Goal: Complete application form

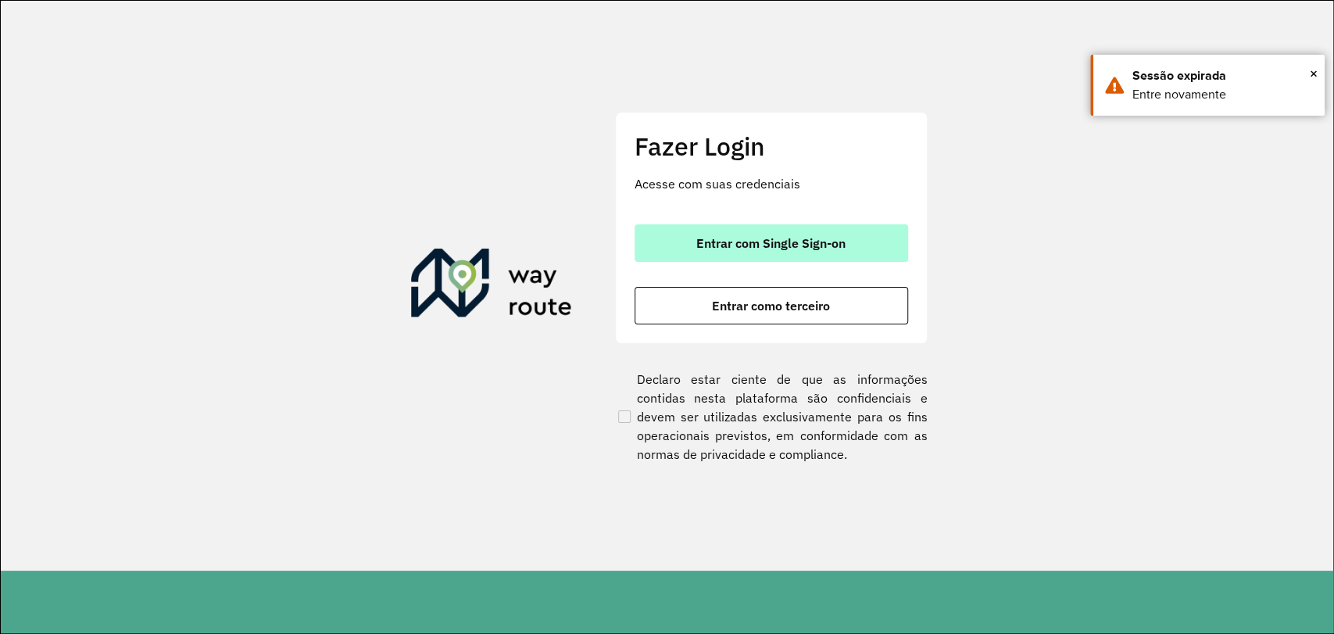
click at [700, 230] on button "Entrar com Single Sign-on" at bounding box center [772, 243] width 274 height 38
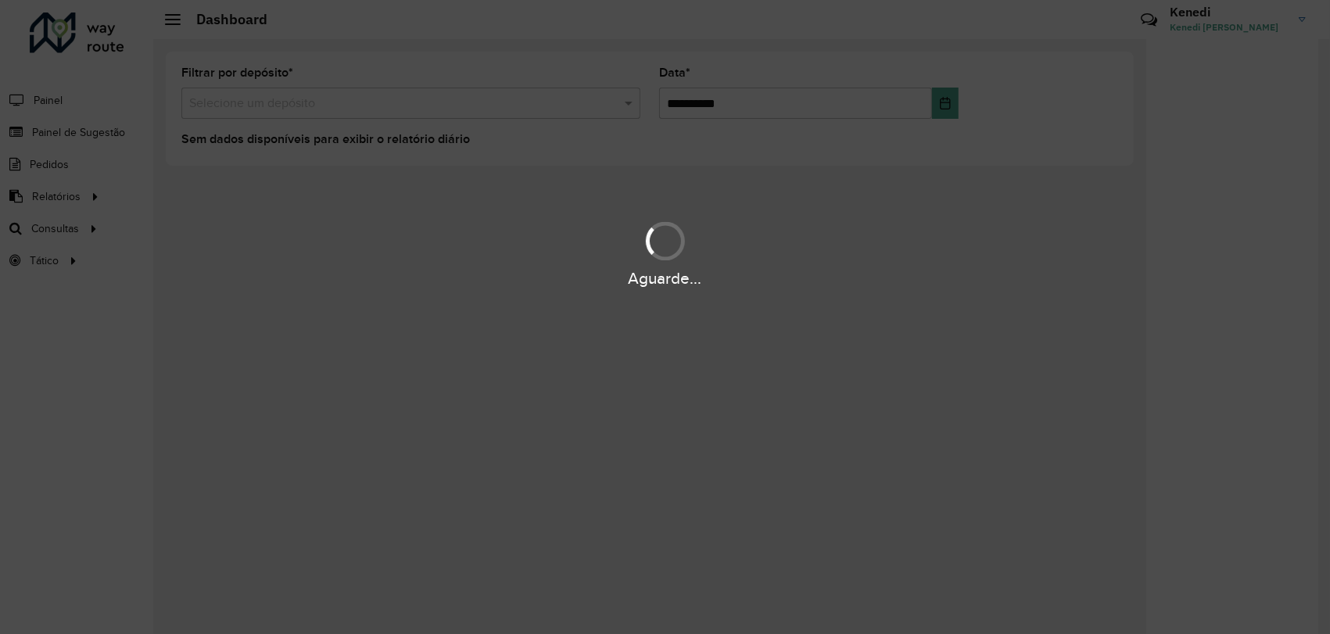
click at [113, 138] on div "Aguarde..." at bounding box center [665, 317] width 1330 height 634
drag, startPoint x: 598, startPoint y: 235, endPoint x: 558, endPoint y: 124, distance: 118.0
click at [597, 235] on div "Aguarde..." at bounding box center [665, 254] width 1330 height 74
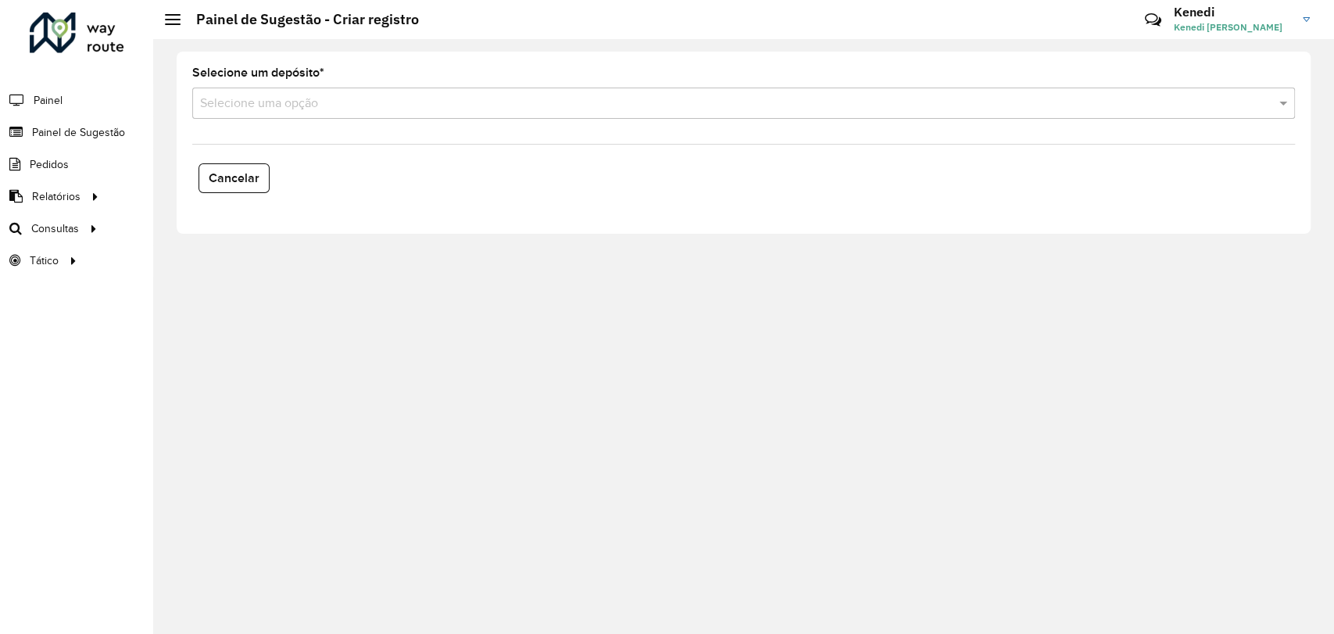
click at [631, 99] on input "text" at bounding box center [728, 104] width 1056 height 19
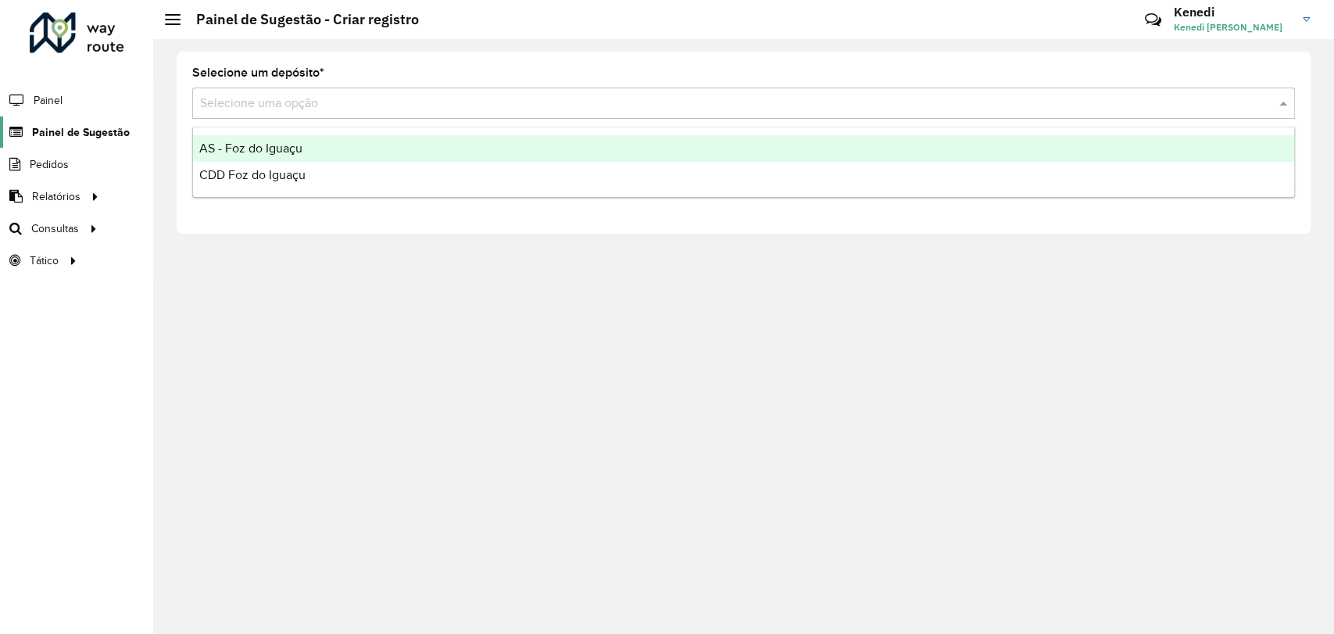
click at [101, 129] on span "Painel de Sugestão" at bounding box center [81, 132] width 98 height 16
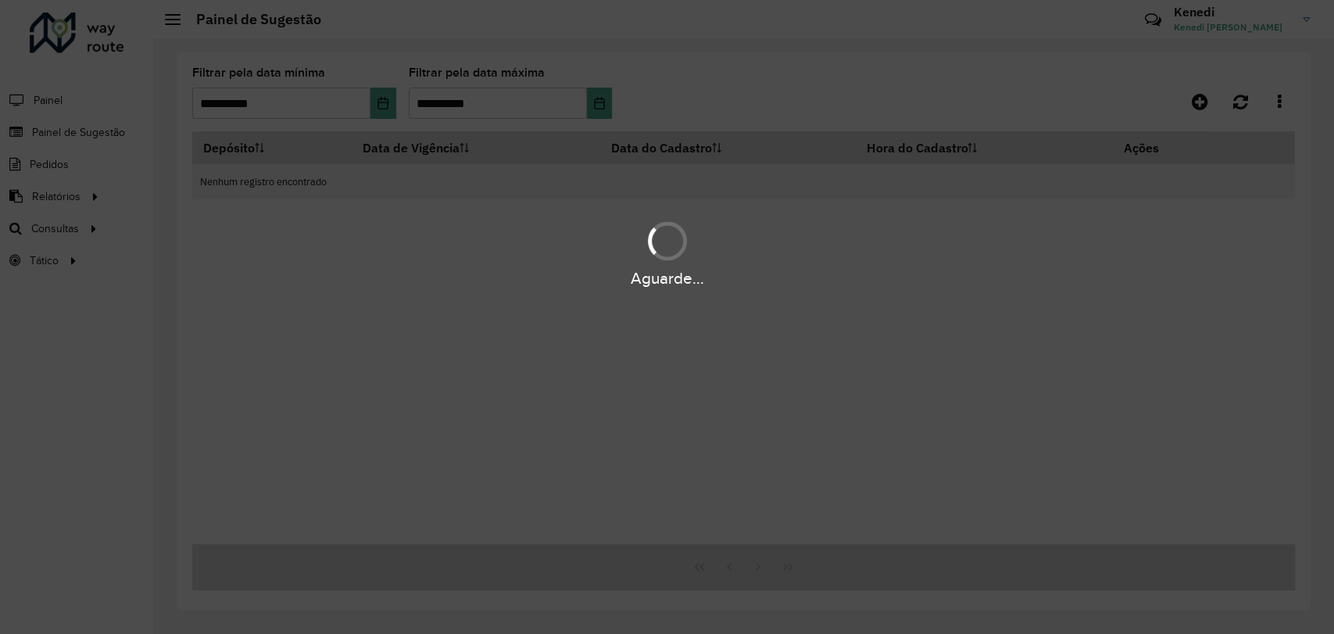
click at [1183, 106] on div "Aguarde..." at bounding box center [667, 317] width 1334 height 634
click at [1212, 109] on div "Aguarde..." at bounding box center [667, 317] width 1334 height 634
click at [1212, 108] on div "Aguarde..." at bounding box center [667, 317] width 1334 height 634
click at [89, 195] on div "Aguarde..." at bounding box center [667, 317] width 1334 height 634
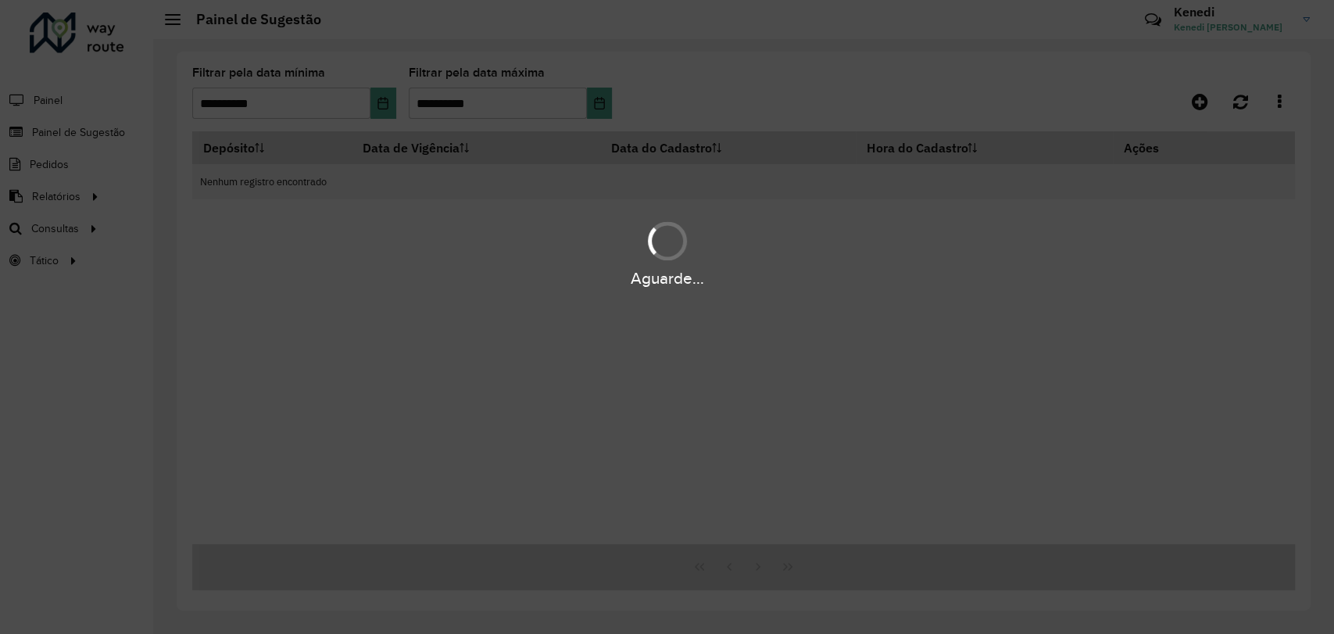
click at [51, 154] on div "Aguarde..." at bounding box center [667, 317] width 1334 height 634
click at [48, 168] on div "Aguarde..." at bounding box center [667, 317] width 1334 height 634
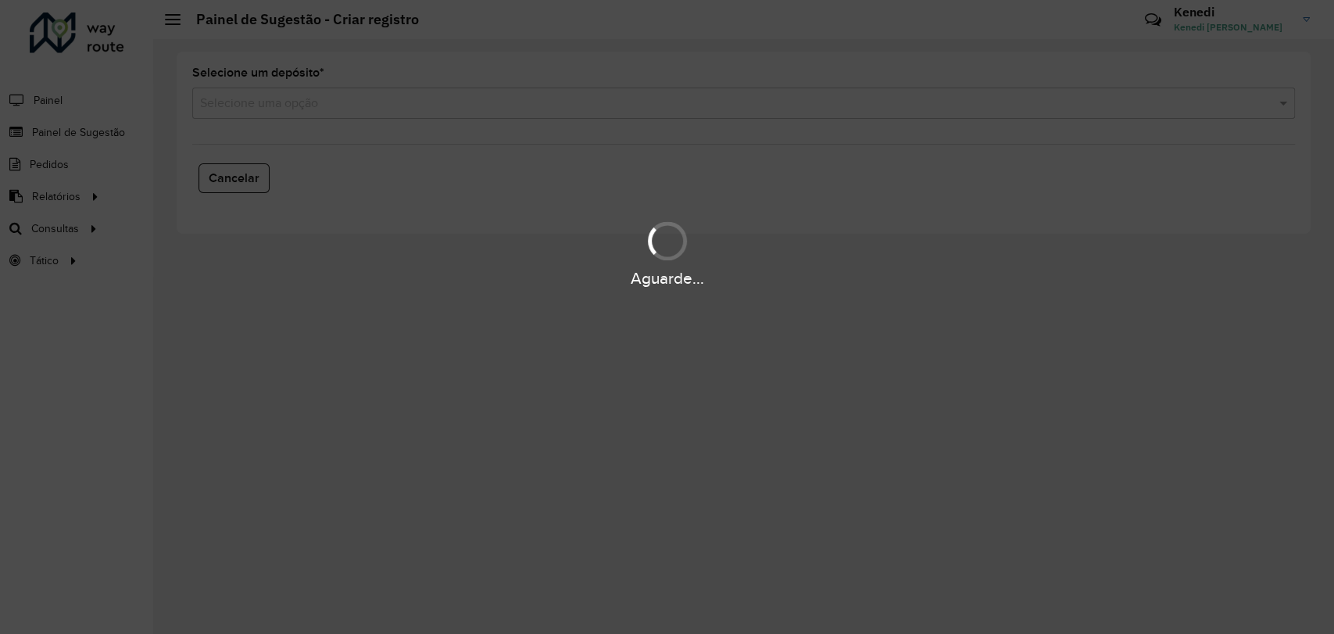
click at [74, 137] on div "Aguarde..." at bounding box center [667, 317] width 1334 height 634
click at [81, 138] on div "Aguarde..." at bounding box center [667, 317] width 1334 height 634
click at [432, 281] on div "Aguarde..." at bounding box center [667, 279] width 1334 height 24
click at [450, 343] on div "Aguarde..." at bounding box center [667, 317] width 1334 height 634
click at [386, 114] on div "Aguarde..." at bounding box center [667, 317] width 1334 height 634
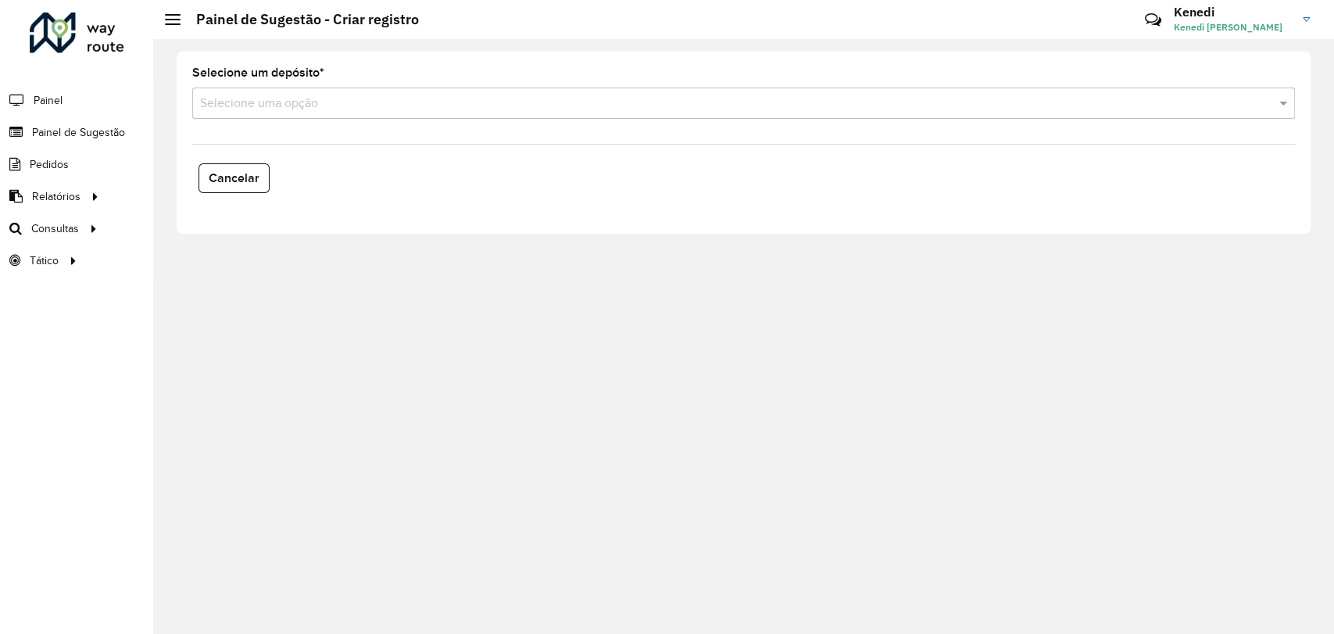
click at [134, 138] on li "Painel de Sugestão" at bounding box center [76, 132] width 153 height 32
click at [123, 140] on link "Painel de Sugestão" at bounding box center [65, 131] width 130 height 31
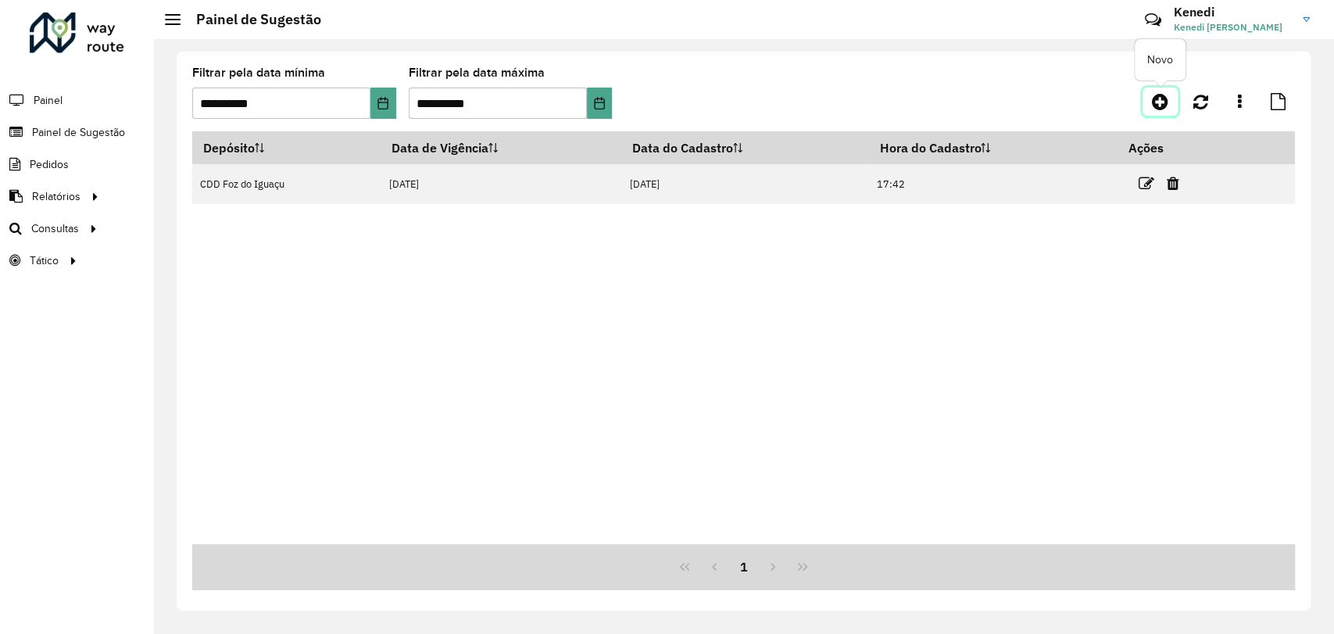
click at [1165, 111] on link at bounding box center [1160, 102] width 35 height 28
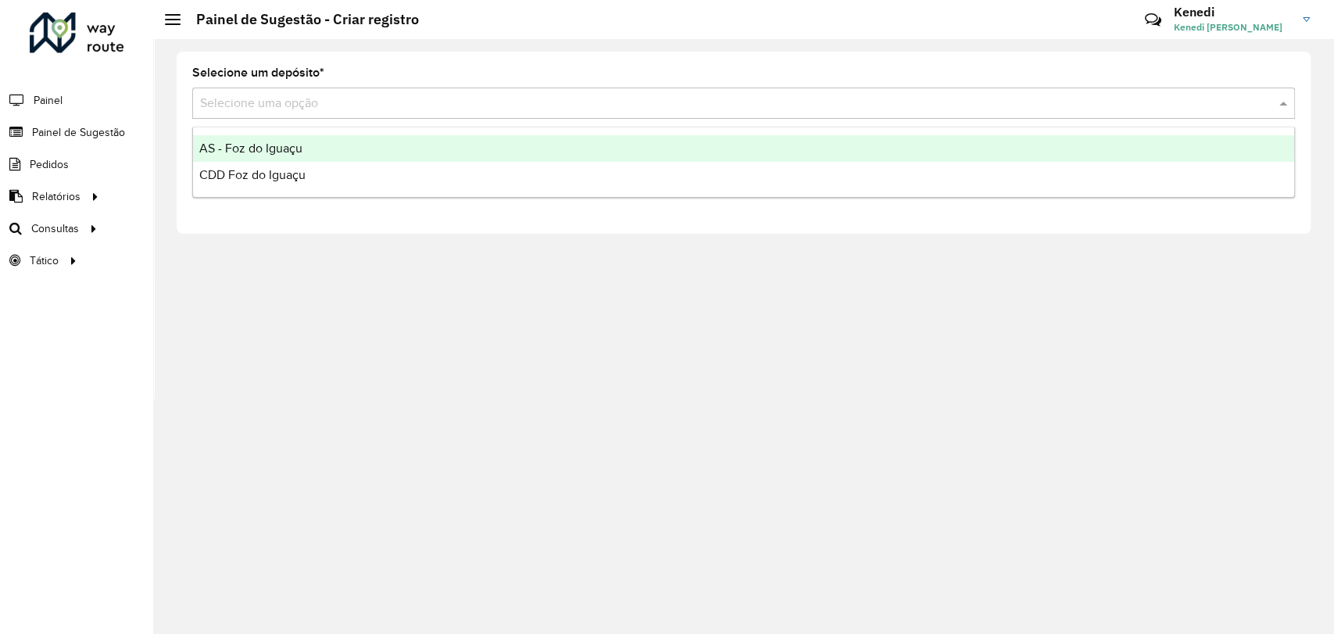
click at [568, 110] on input "text" at bounding box center [728, 104] width 1056 height 19
click at [407, 149] on div "AS - Foz do Iguaçu" at bounding box center [743, 148] width 1101 height 27
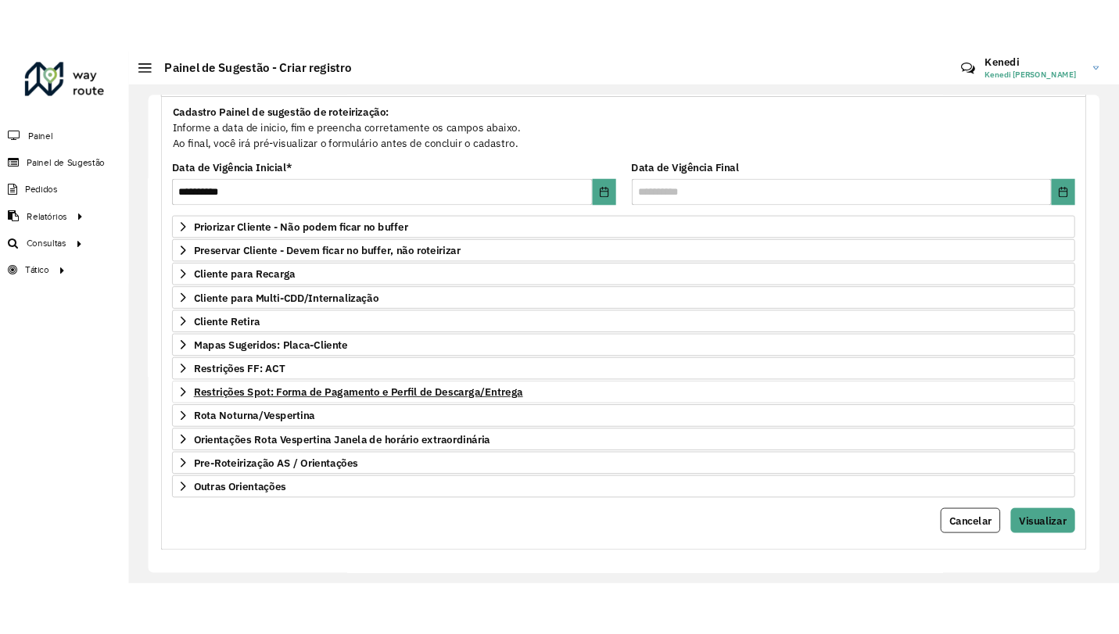
scroll to position [142, 0]
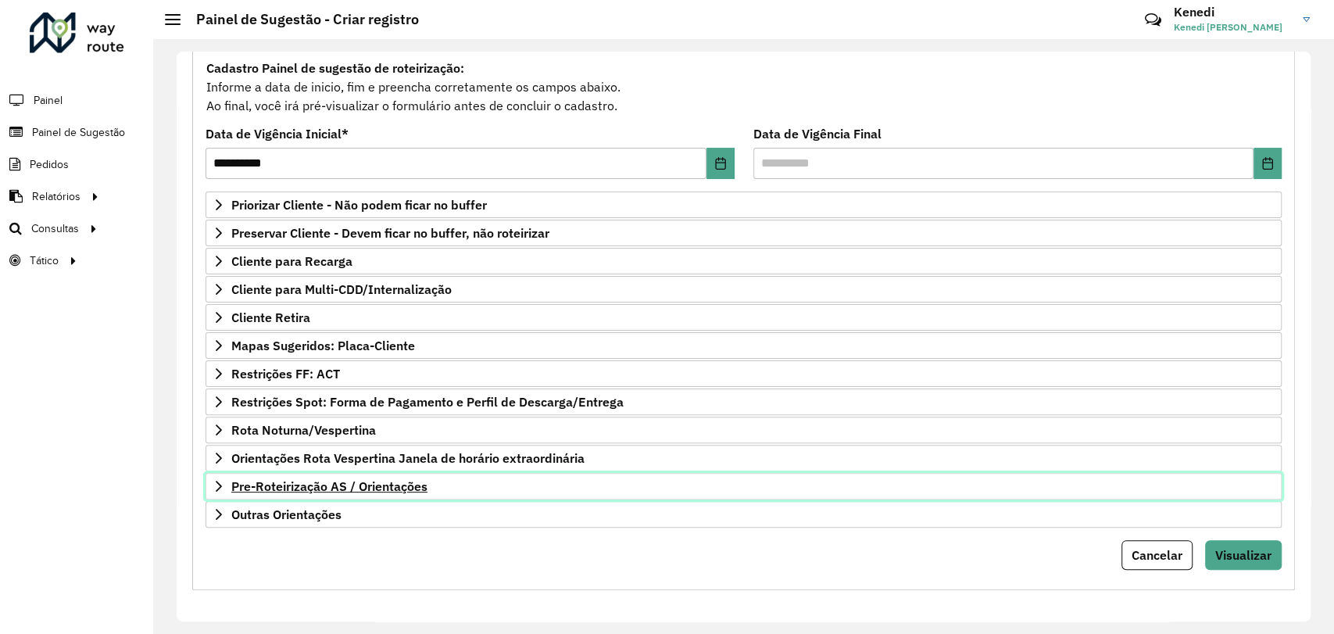
click at [222, 483] on icon at bounding box center [219, 486] width 13 height 13
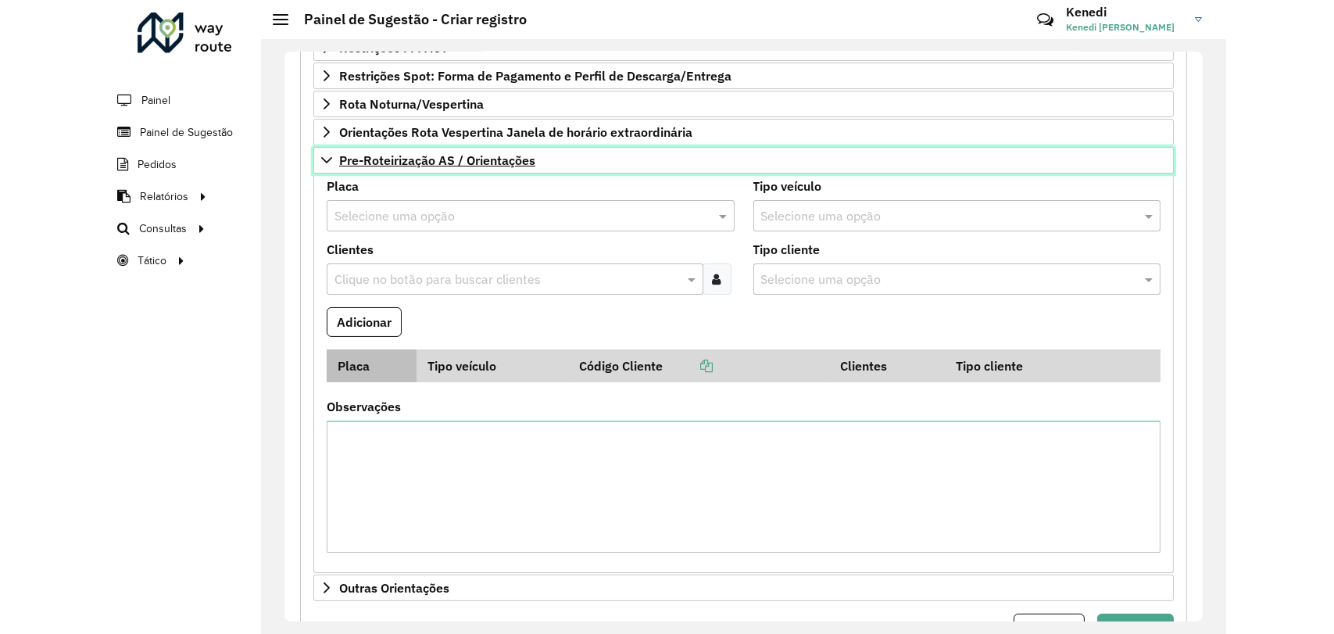
scroll to position [489, 0]
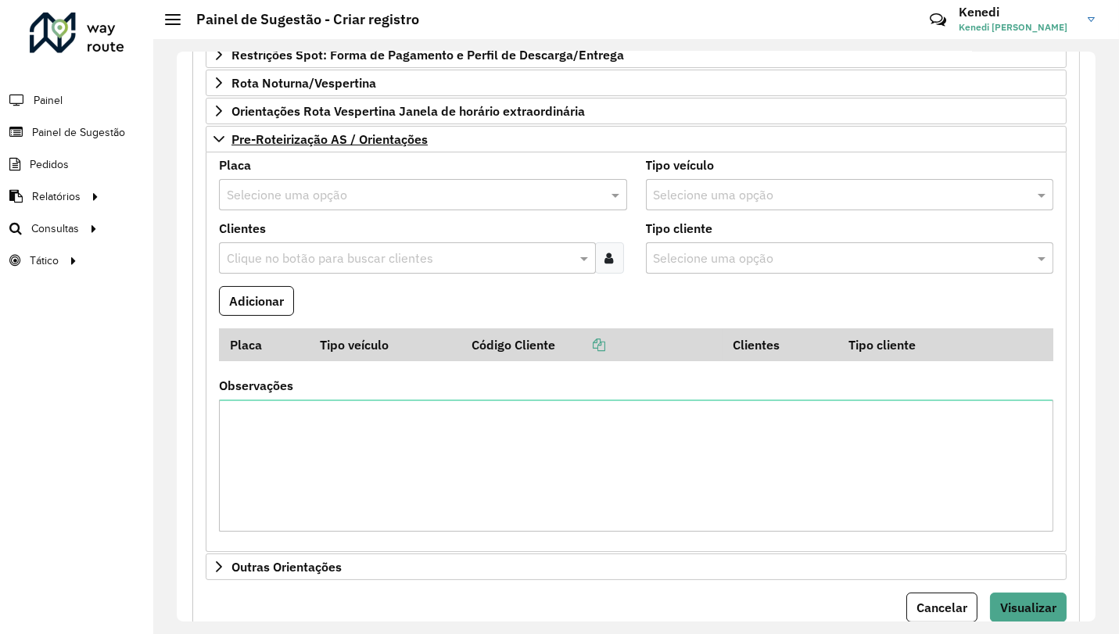
click at [324, 186] on input "text" at bounding box center [407, 195] width 361 height 19
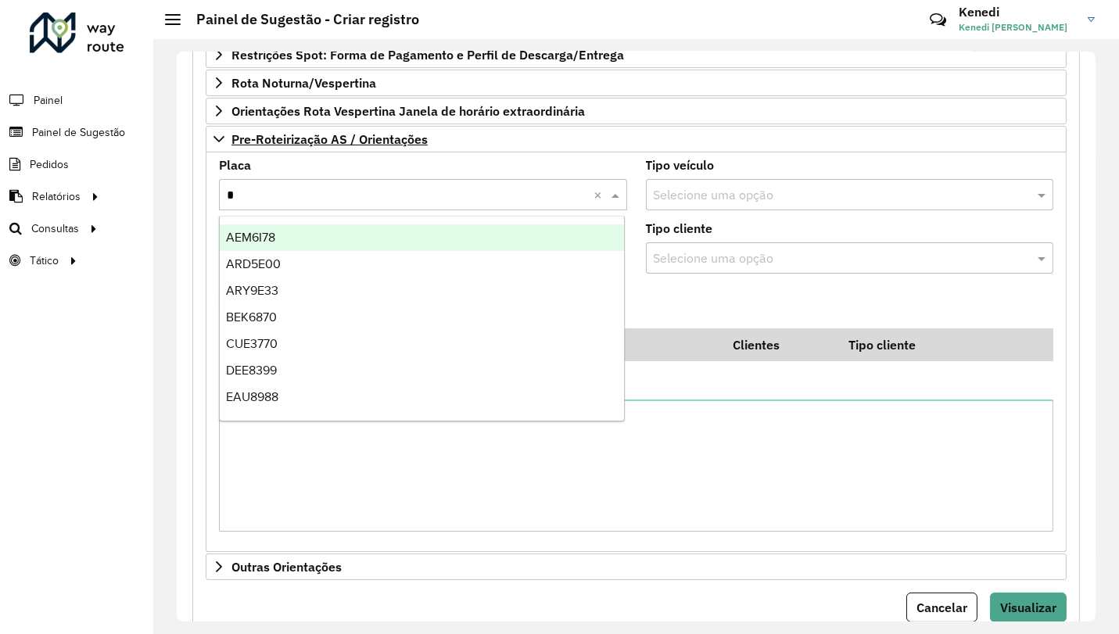
type input "**"
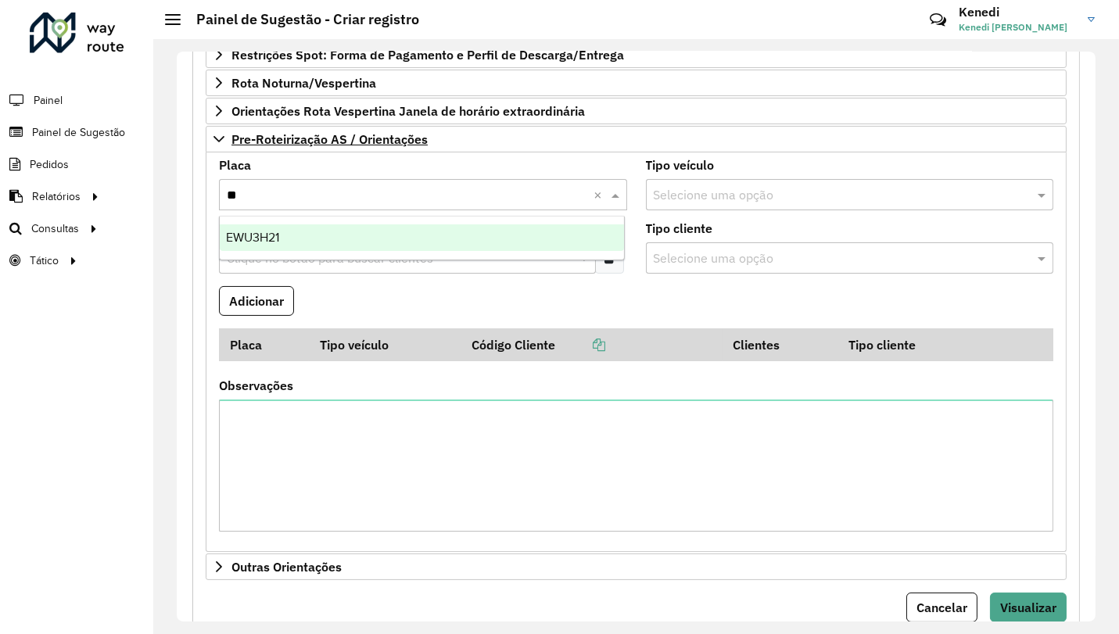
click at [295, 233] on div "EWU3H21" at bounding box center [422, 237] width 404 height 27
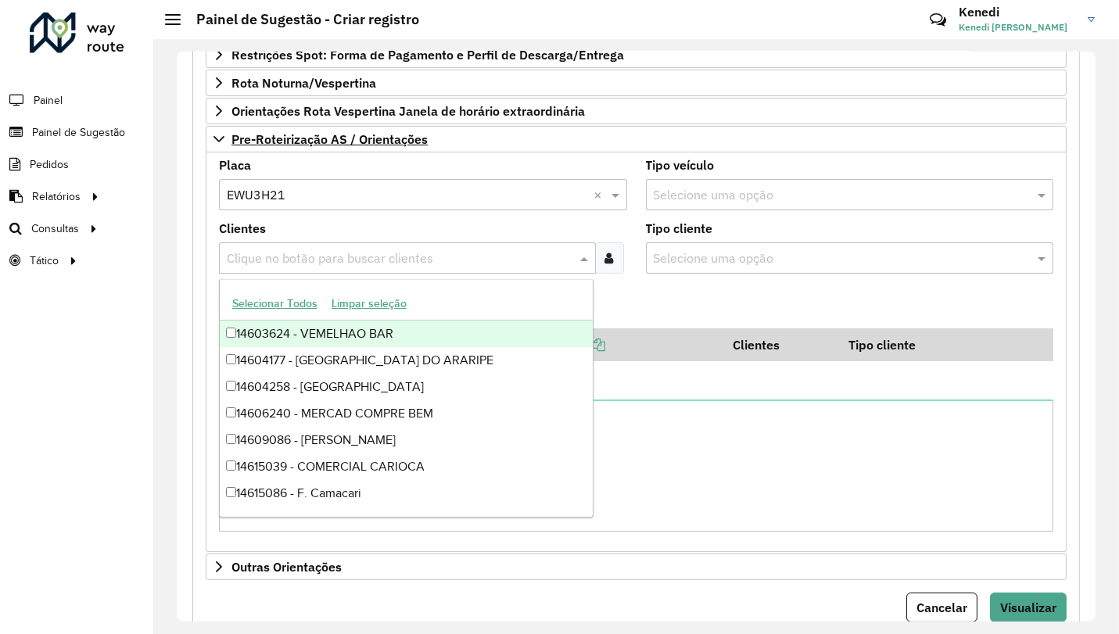
click at [288, 260] on input "text" at bounding box center [399, 258] width 353 height 19
type input "****"
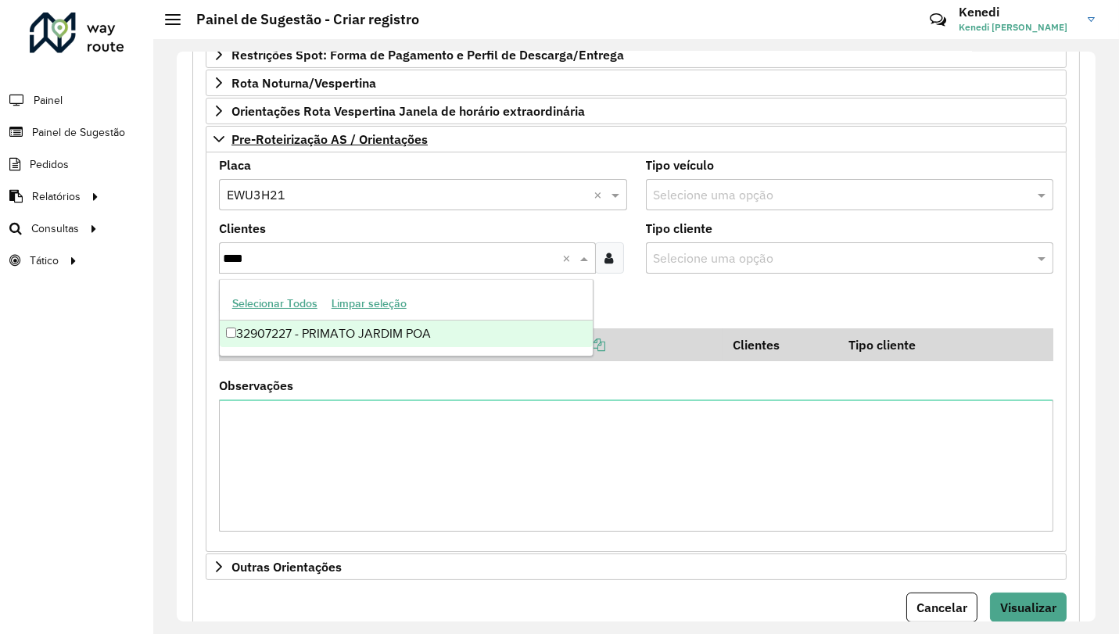
drag, startPoint x: 281, startPoint y: 327, endPoint x: 359, endPoint y: 319, distance: 77.8
click at [281, 327] on div "32907227 - PRIMATO JARDIM POA" at bounding box center [406, 334] width 373 height 27
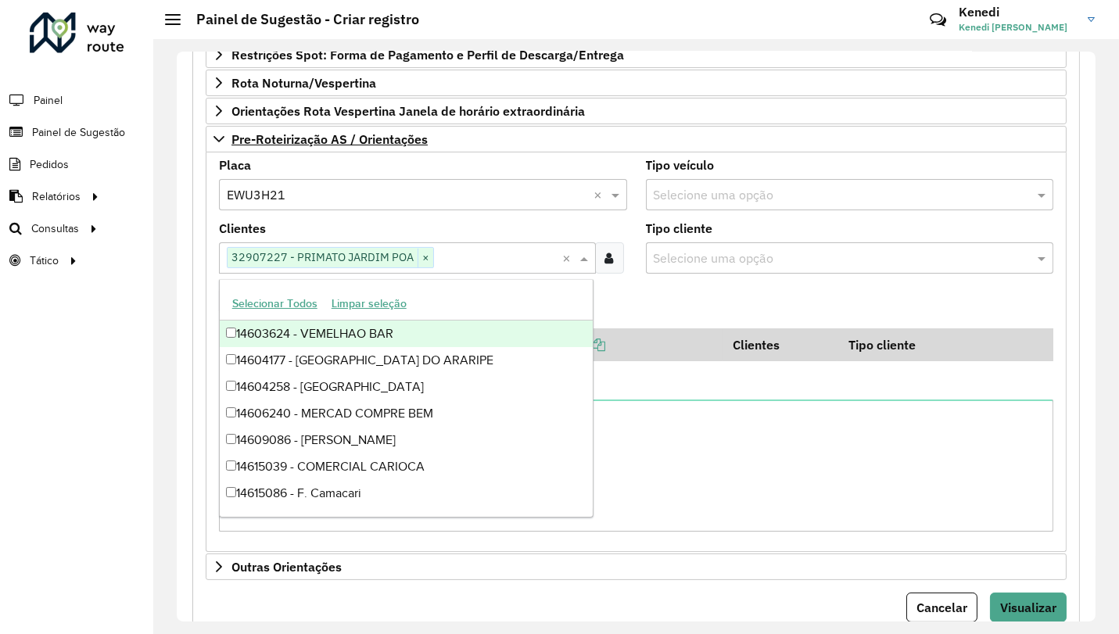
click at [639, 286] on formly-field "Adicionar" at bounding box center [636, 307] width 853 height 42
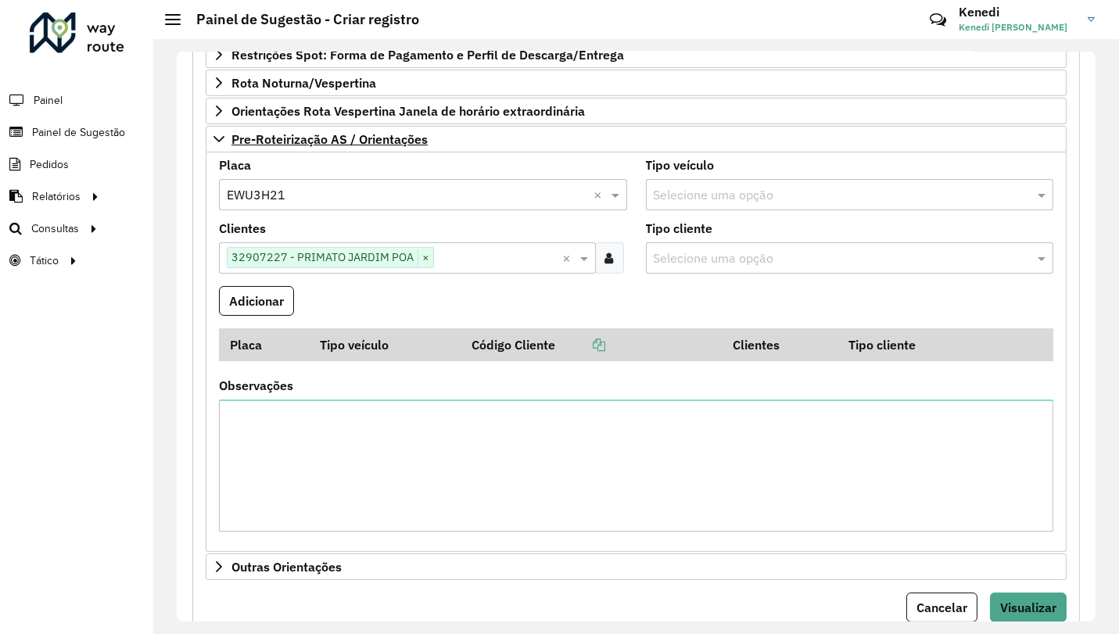
click at [219, 310] on button "Adicionar" at bounding box center [256, 301] width 75 height 30
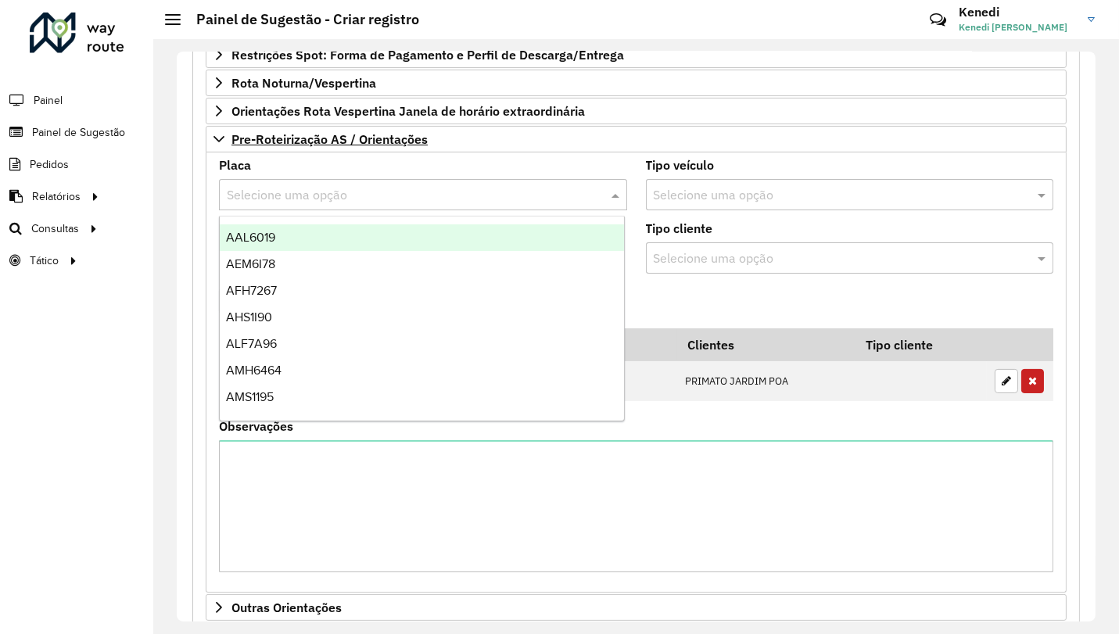
click at [306, 198] on input "text" at bounding box center [407, 195] width 361 height 19
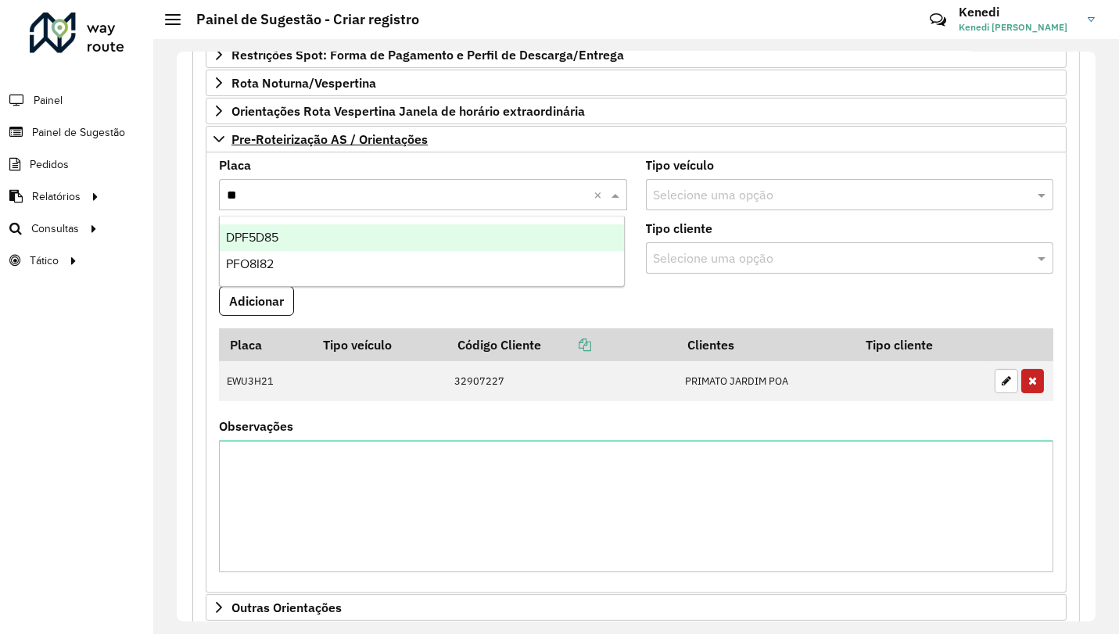
type input "***"
click at [257, 238] on span "PFO8I82" at bounding box center [250, 237] width 48 height 13
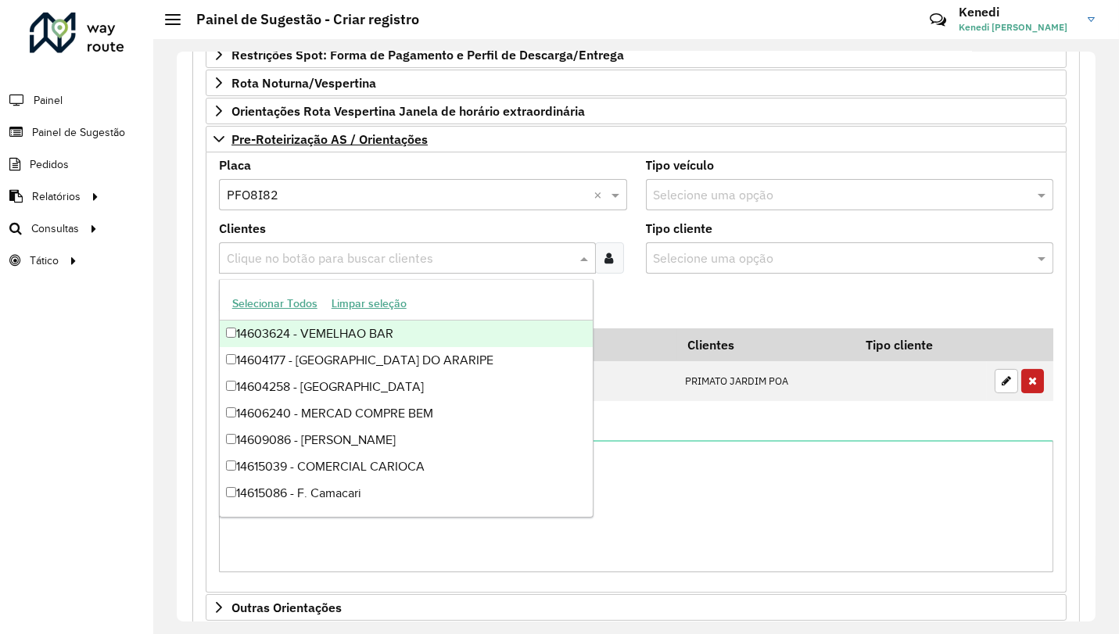
click at [263, 249] on input "text" at bounding box center [399, 258] width 353 height 19
type input "****"
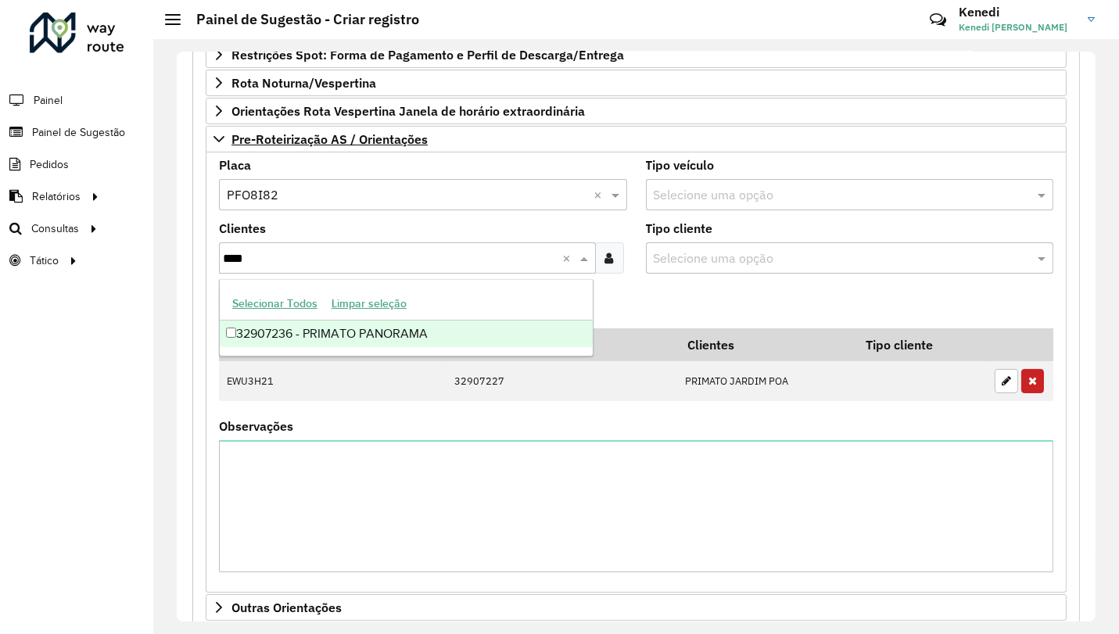
click at [244, 331] on div "32907236 - PRIMATO PANORAMA" at bounding box center [406, 334] width 373 height 27
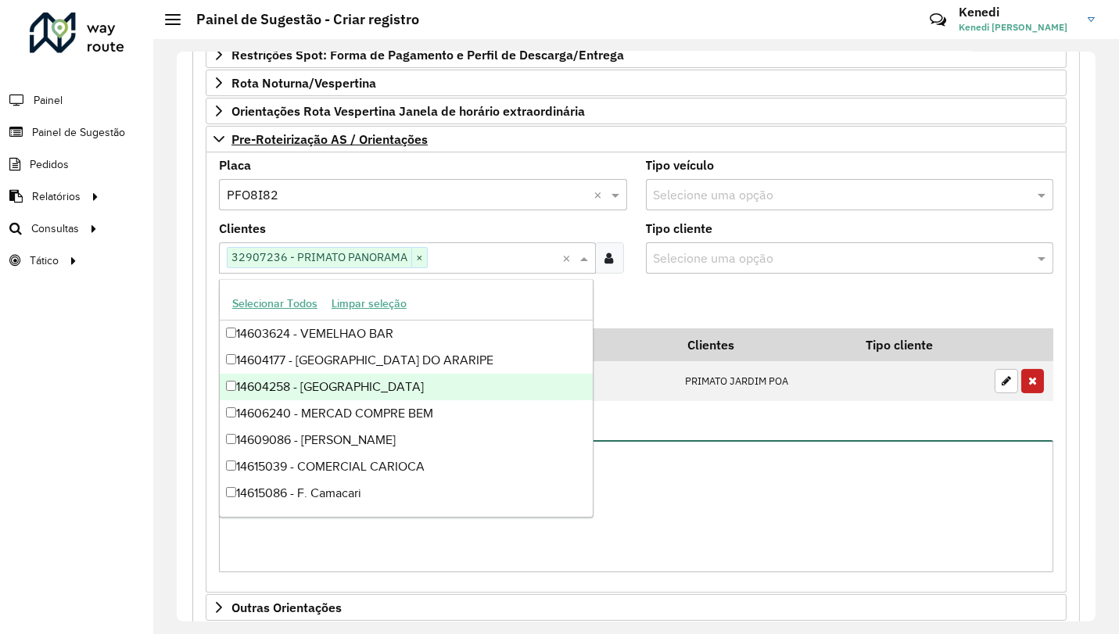
click at [729, 454] on textarea "Observações" at bounding box center [636, 506] width 834 height 132
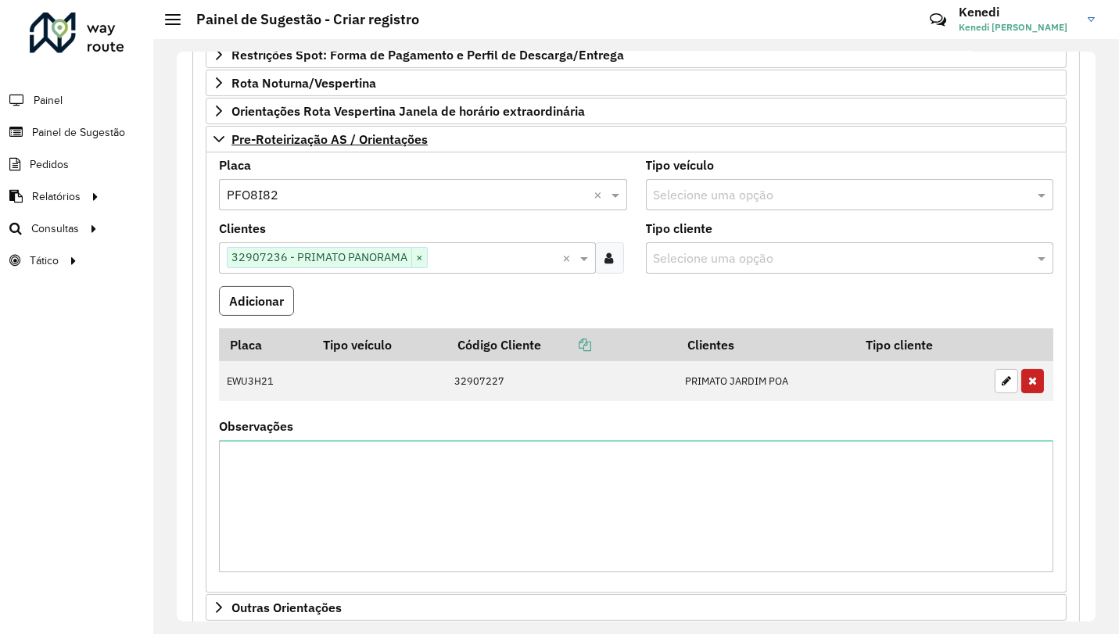
click at [277, 302] on button "Adicionar" at bounding box center [256, 301] width 75 height 30
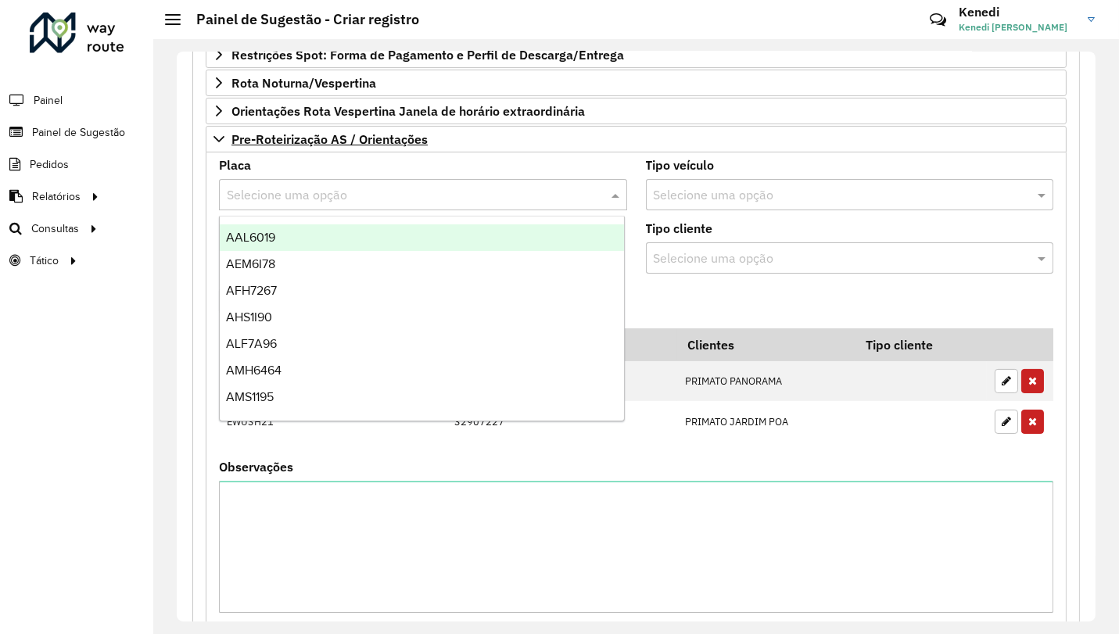
click at [281, 195] on input "text" at bounding box center [407, 195] width 361 height 19
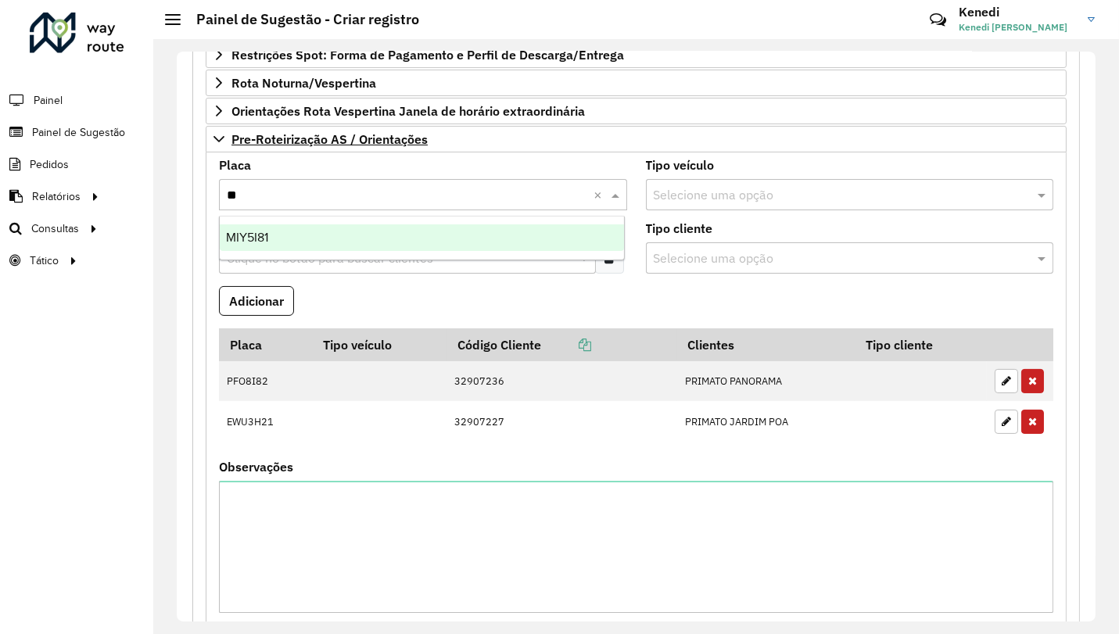
type input "***"
click at [244, 241] on span "MIY5I81" at bounding box center [247, 237] width 42 height 13
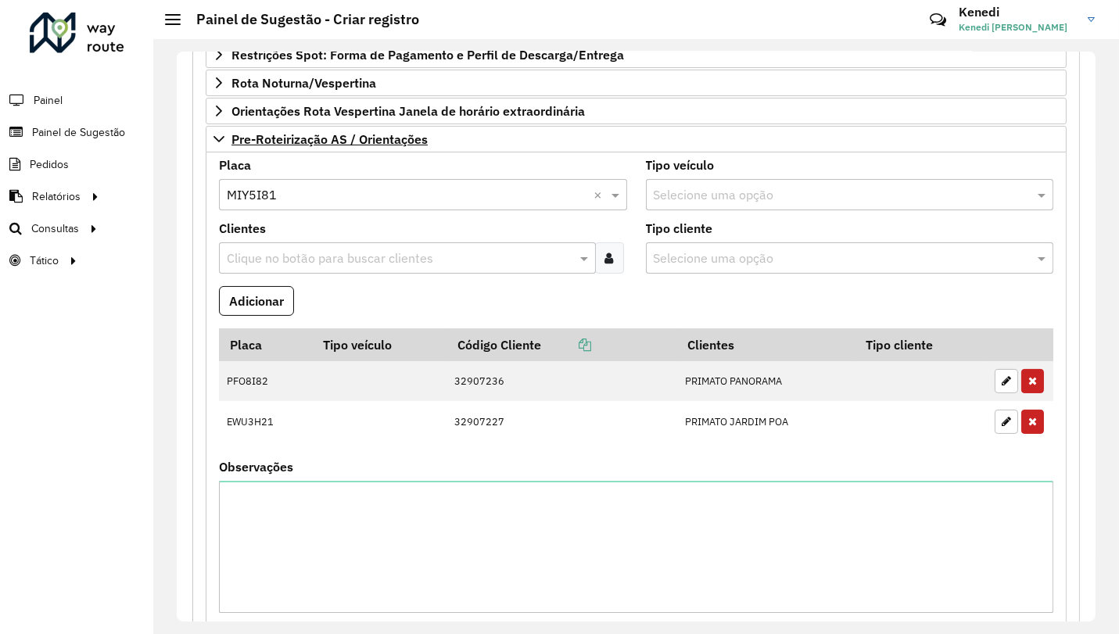
click at [247, 252] on input "text" at bounding box center [399, 258] width 353 height 19
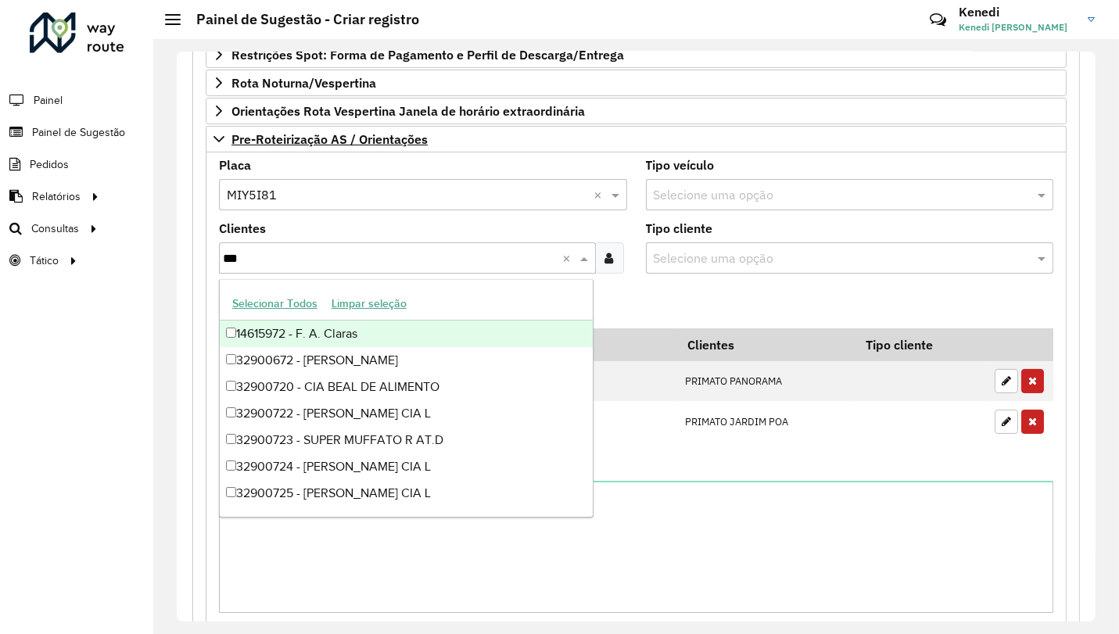
type input "****"
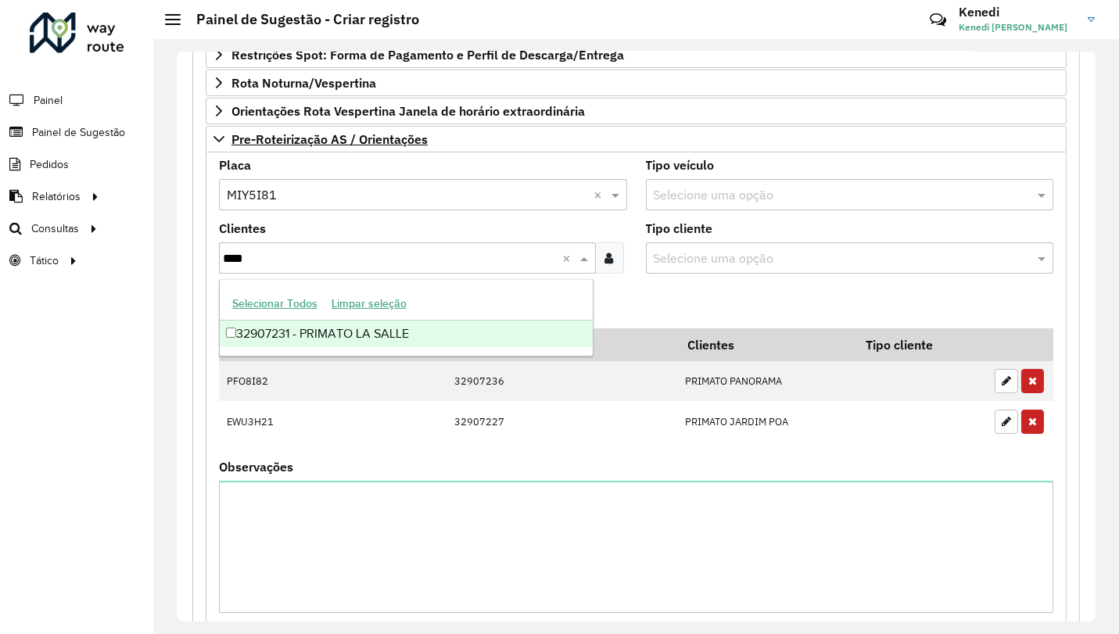
click at [254, 328] on div "32907231 - PRIMATO LA SALLE" at bounding box center [406, 334] width 373 height 27
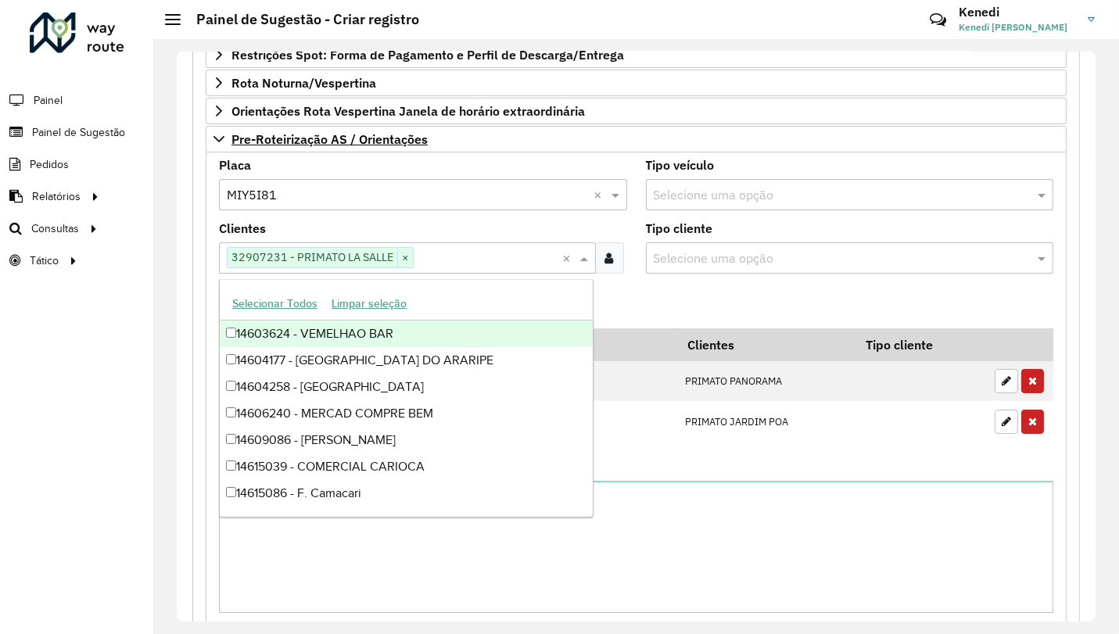
drag, startPoint x: 793, startPoint y: 311, endPoint x: 745, endPoint y: 305, distance: 48.9
click at [793, 310] on formly-field "Adicionar" at bounding box center [636, 307] width 853 height 42
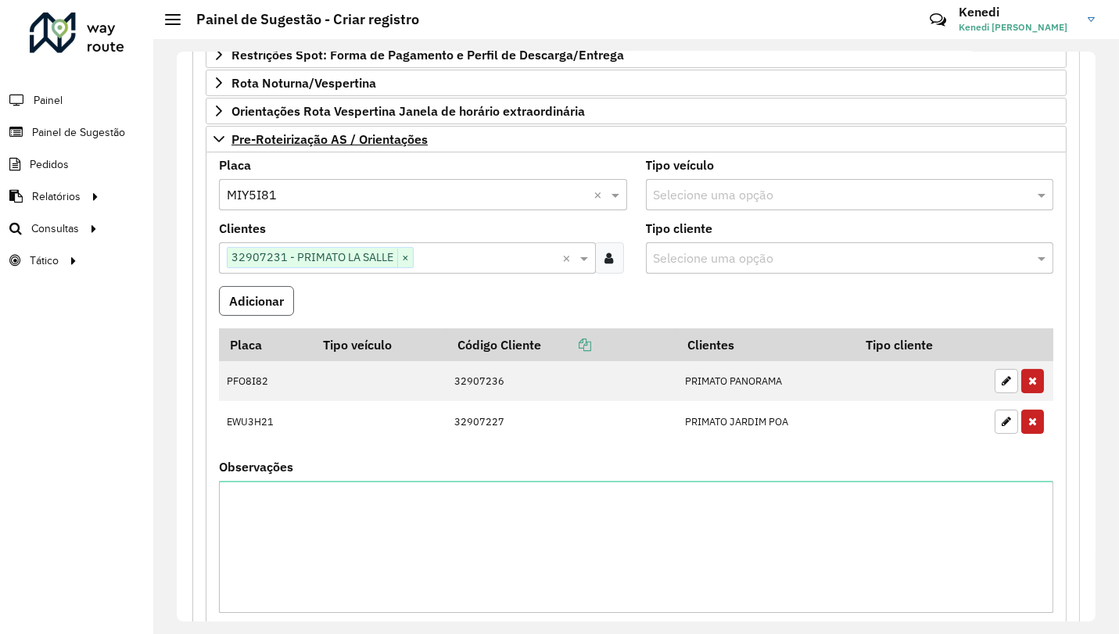
click at [264, 286] on button "Adicionar" at bounding box center [256, 301] width 75 height 30
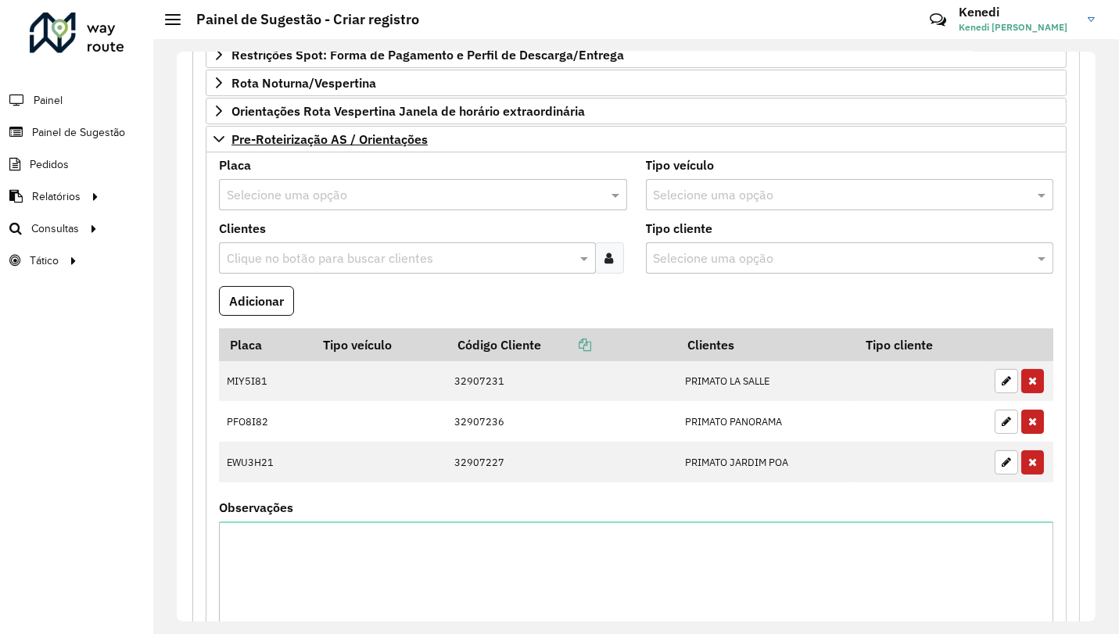
click at [253, 188] on input "text" at bounding box center [407, 195] width 361 height 19
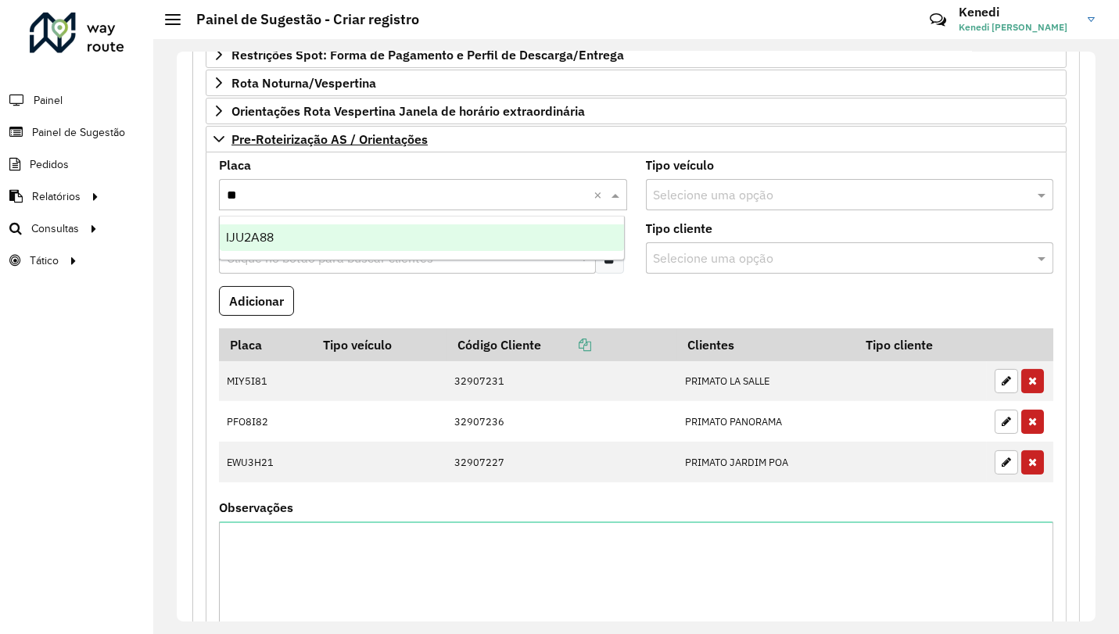
type input "***"
click at [248, 238] on span "IJU2A88" at bounding box center [250, 237] width 48 height 13
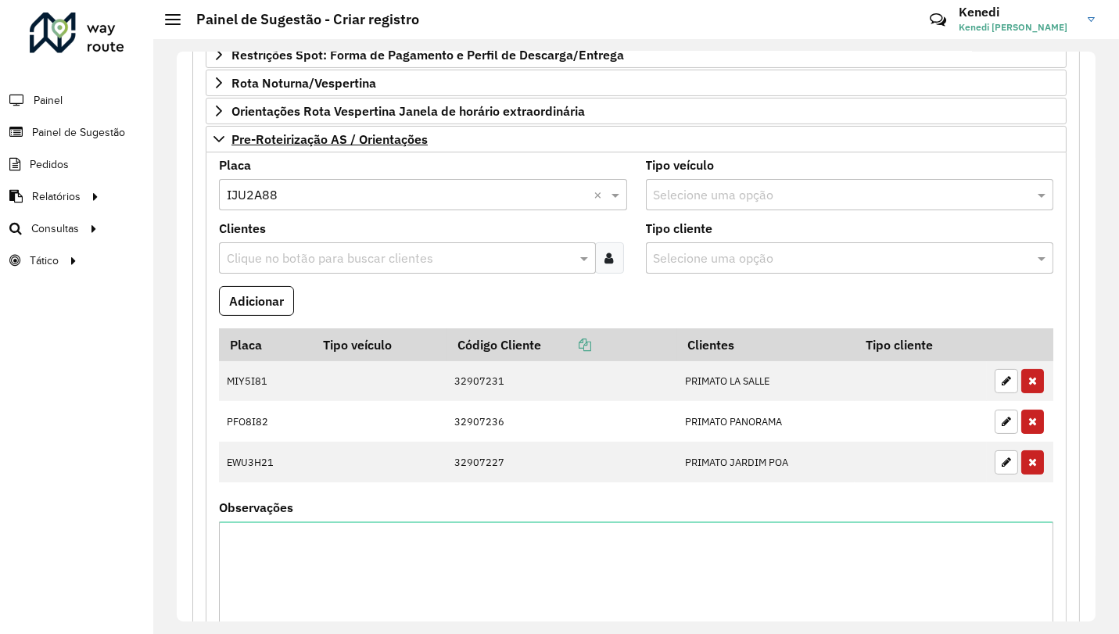
click at [249, 260] on input "text" at bounding box center [399, 258] width 353 height 19
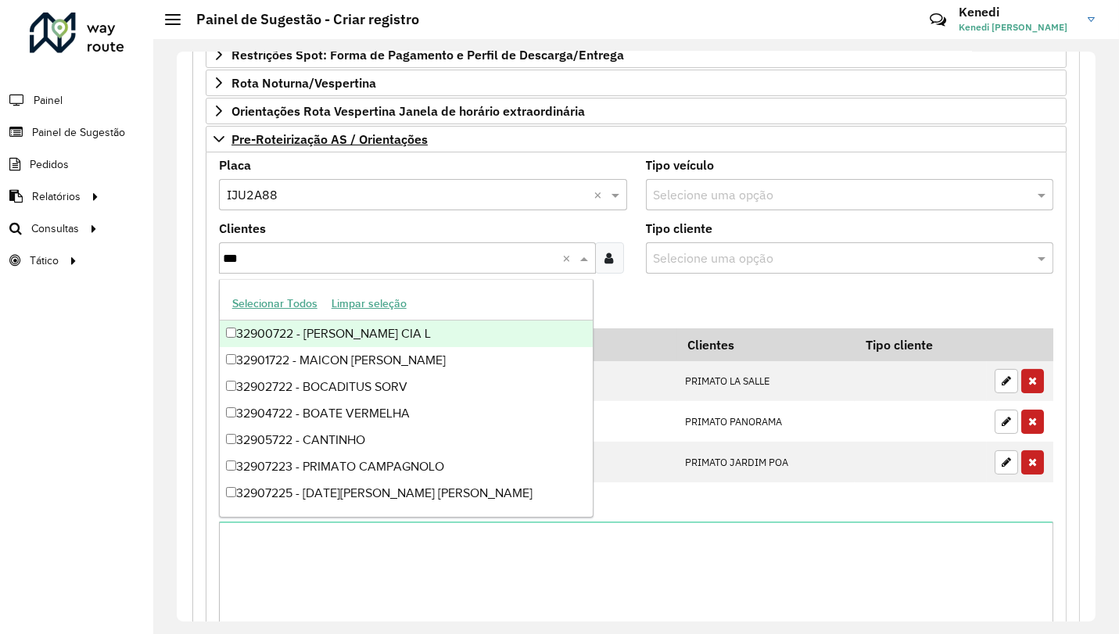
type input "****"
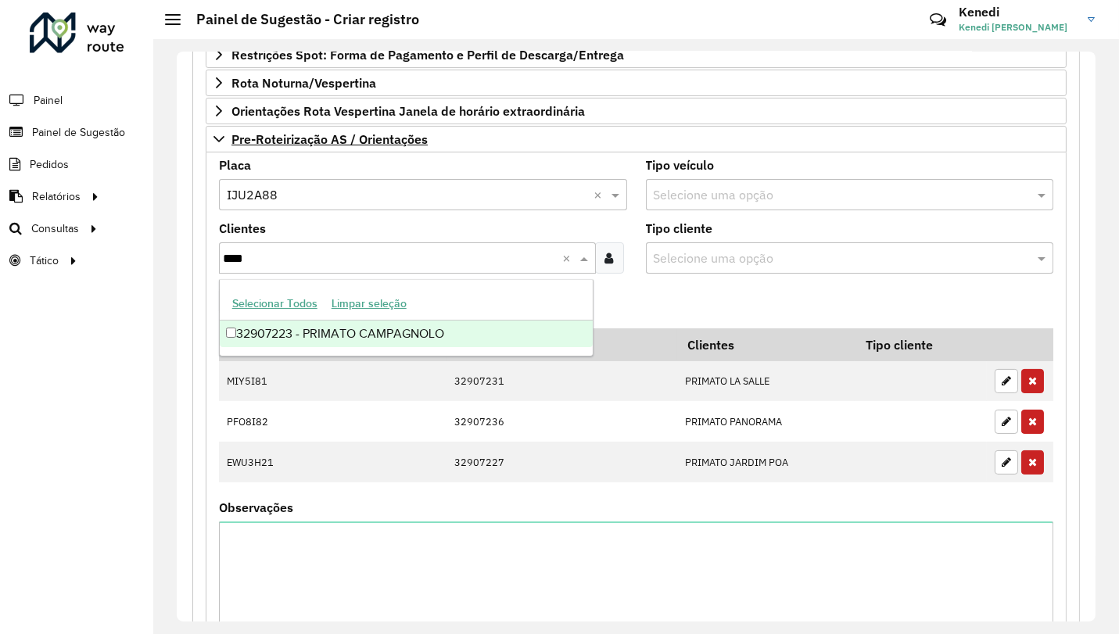
click at [241, 332] on div "32907223 - PRIMATO CAMPAGNOLO" at bounding box center [406, 334] width 373 height 27
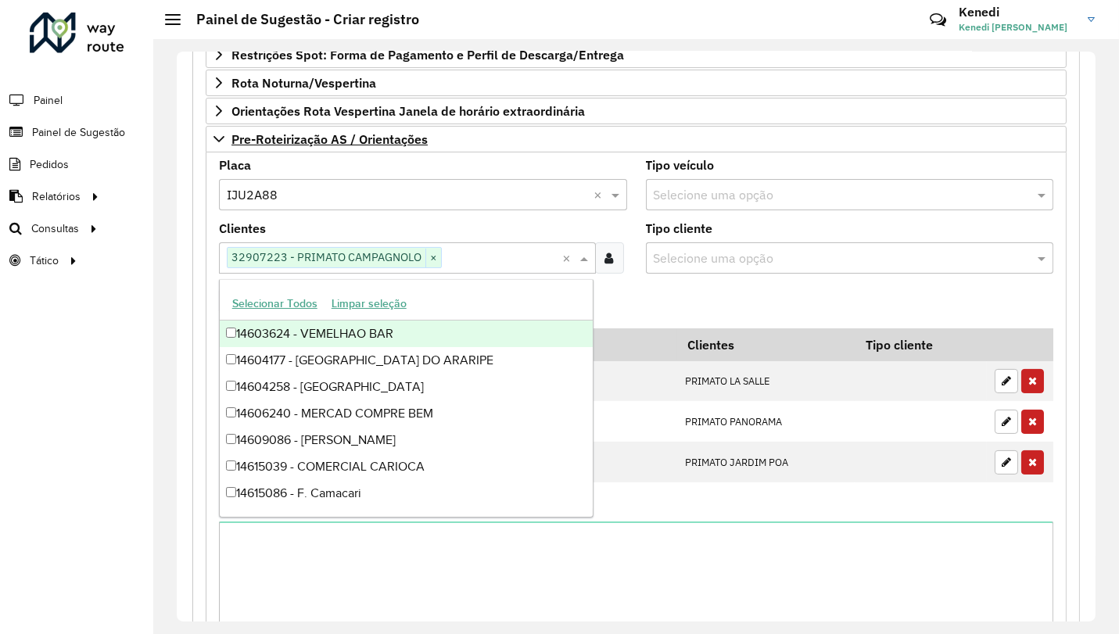
click at [638, 289] on formly-field "Adicionar" at bounding box center [636, 307] width 853 height 42
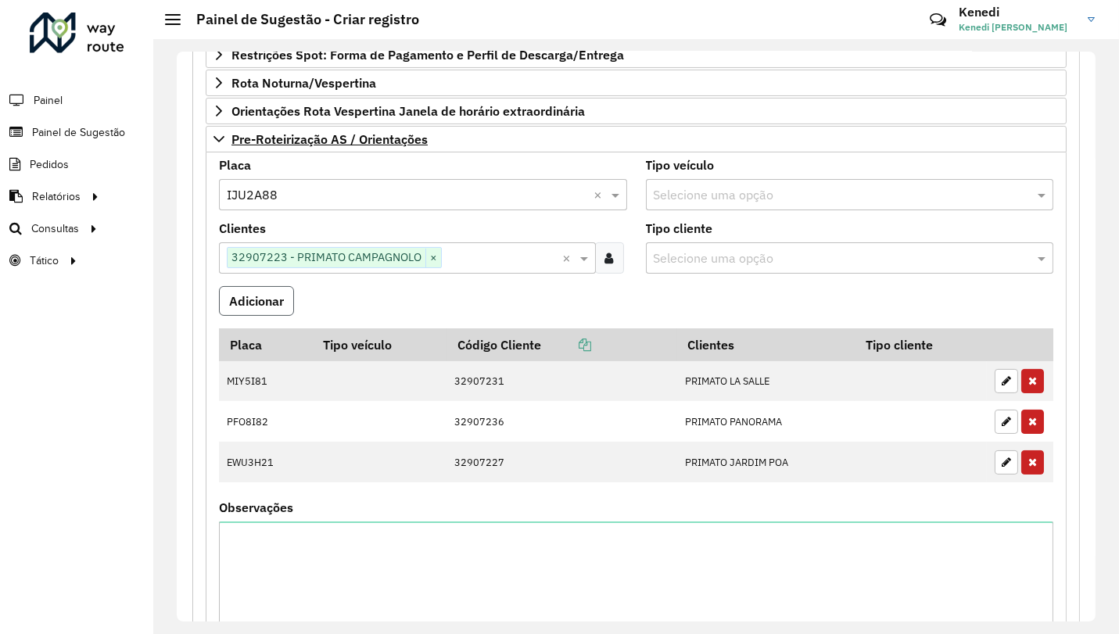
click at [281, 296] on button "Adicionar" at bounding box center [256, 301] width 75 height 30
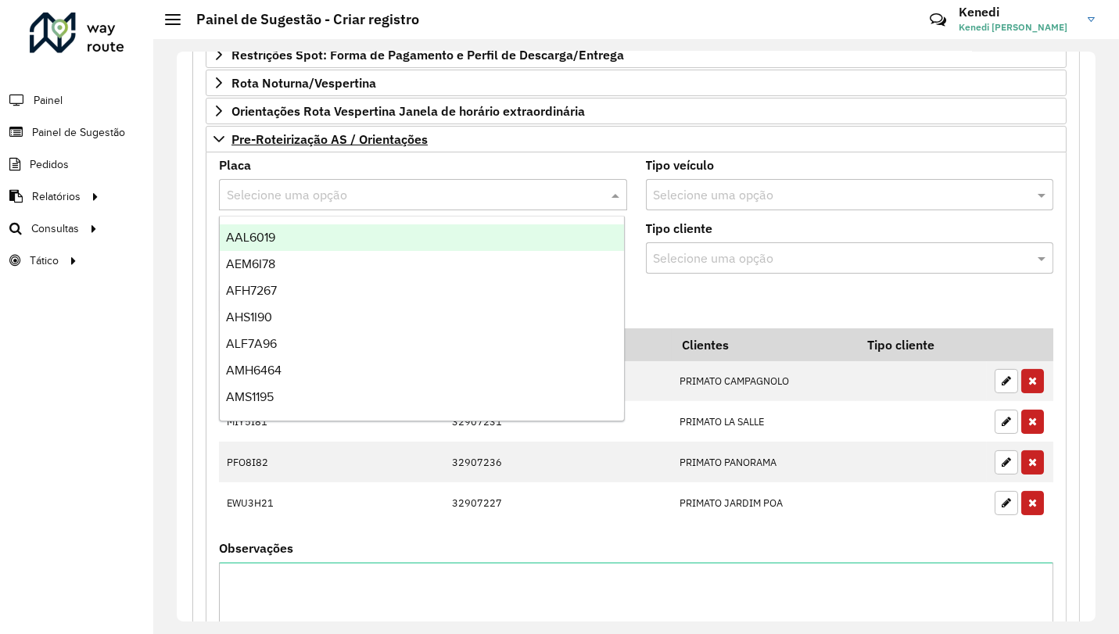
click at [277, 193] on input "text" at bounding box center [407, 195] width 361 height 19
type input "**"
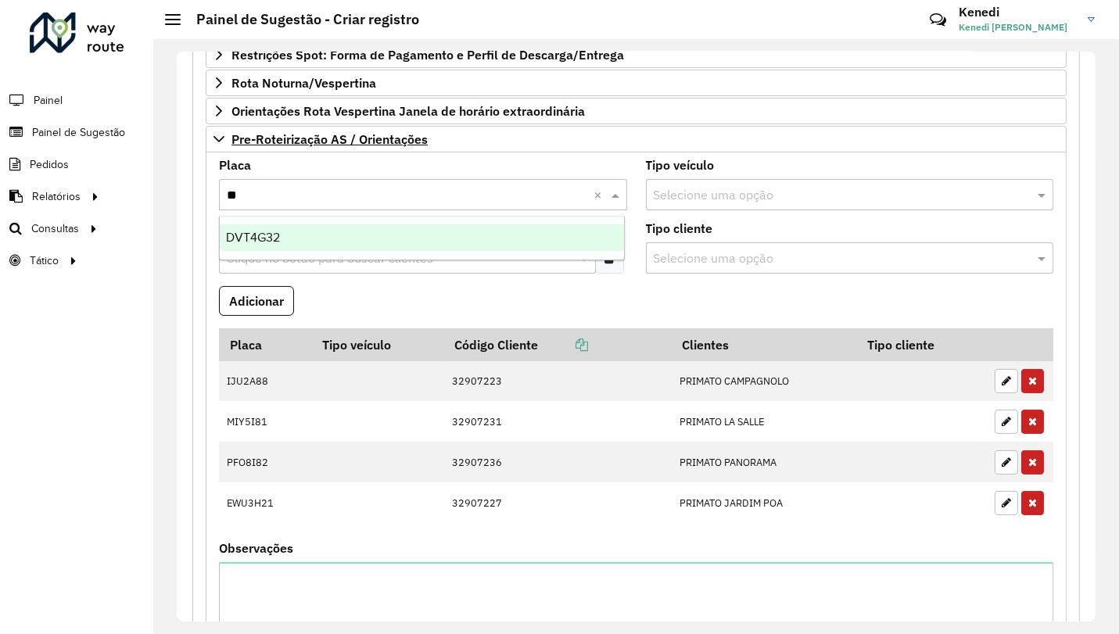
click at [262, 224] on div "DVT4G32" at bounding box center [422, 237] width 404 height 27
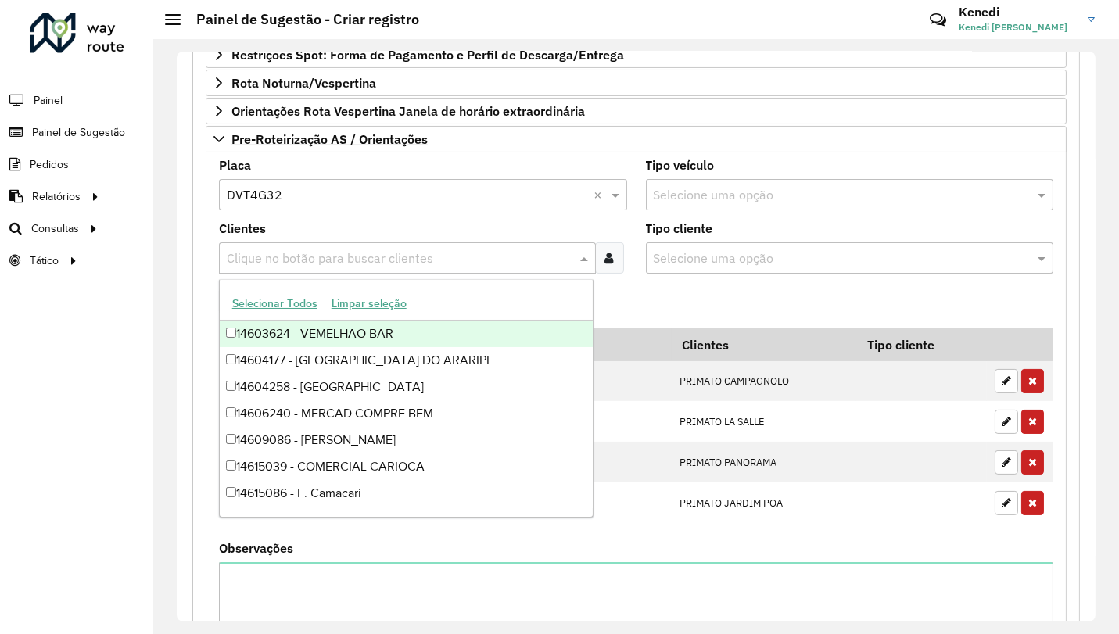
click at [263, 245] on div "Clique no botão para buscar clientes" at bounding box center [407, 257] width 377 height 31
type input "****"
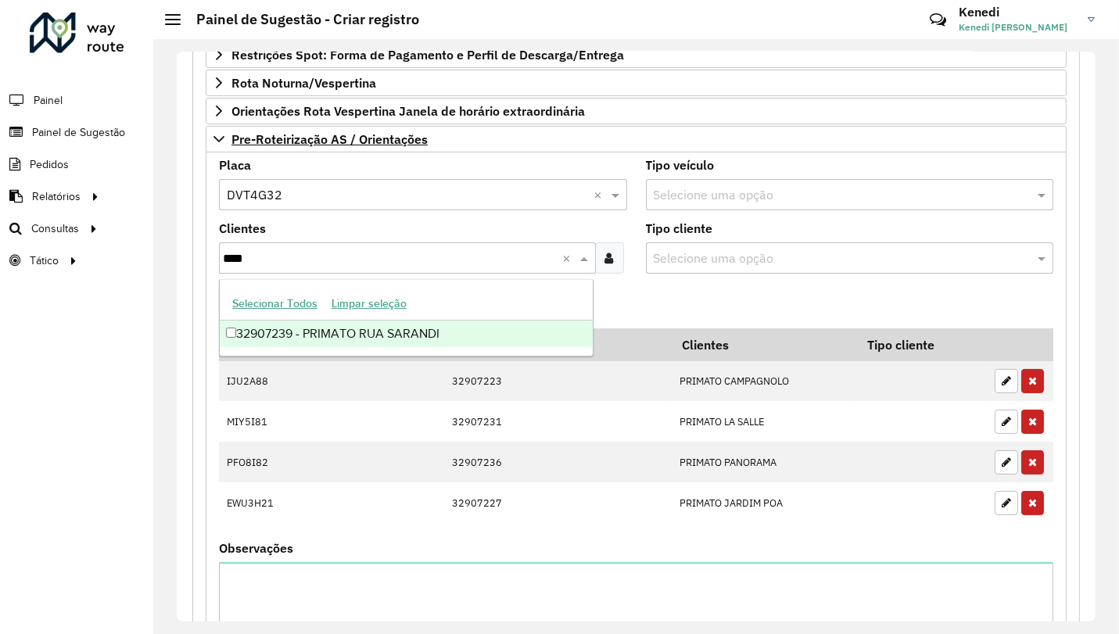
click at [252, 328] on div "32907239 - PRIMATO RUA SARANDI" at bounding box center [406, 334] width 373 height 27
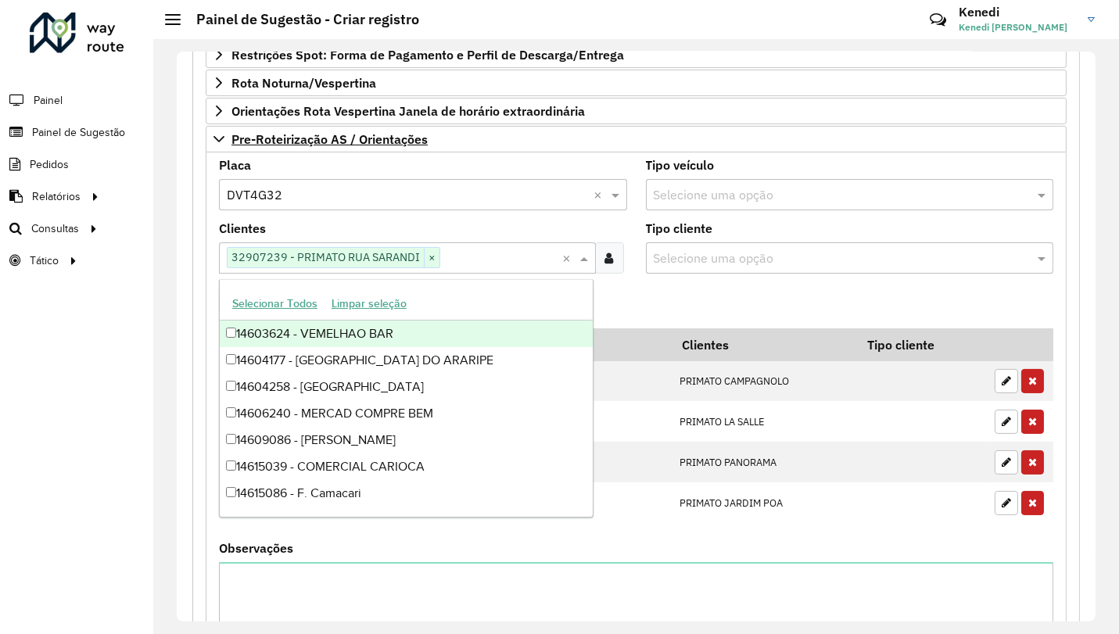
click at [721, 305] on formly-field "Adicionar" at bounding box center [636, 307] width 853 height 42
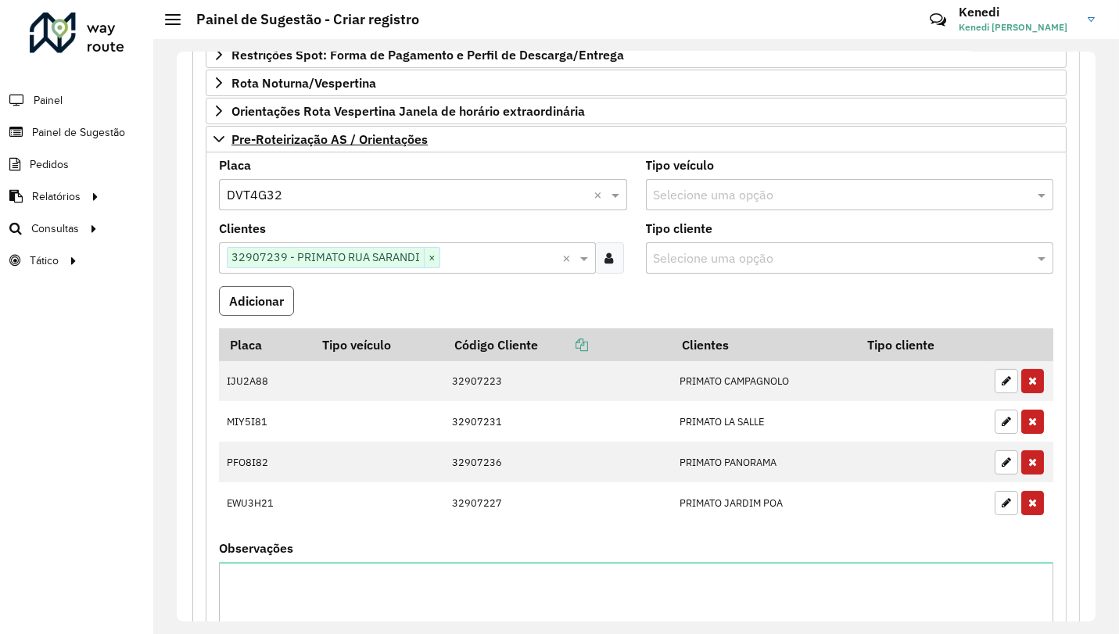
click at [253, 295] on button "Adicionar" at bounding box center [256, 301] width 75 height 30
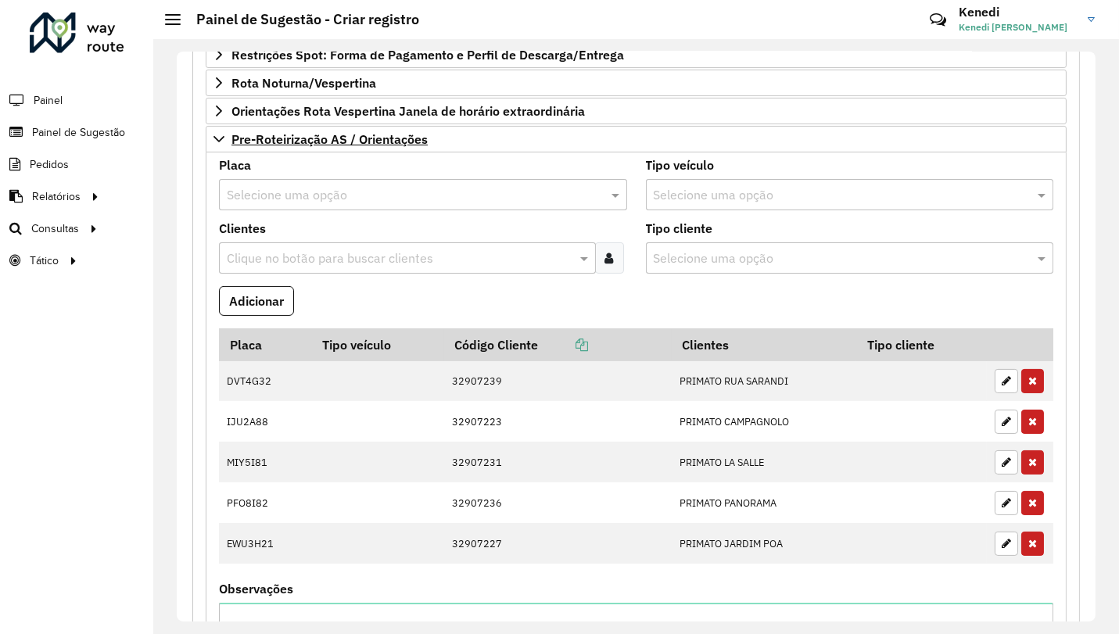
click at [294, 188] on input "text" at bounding box center [407, 195] width 361 height 19
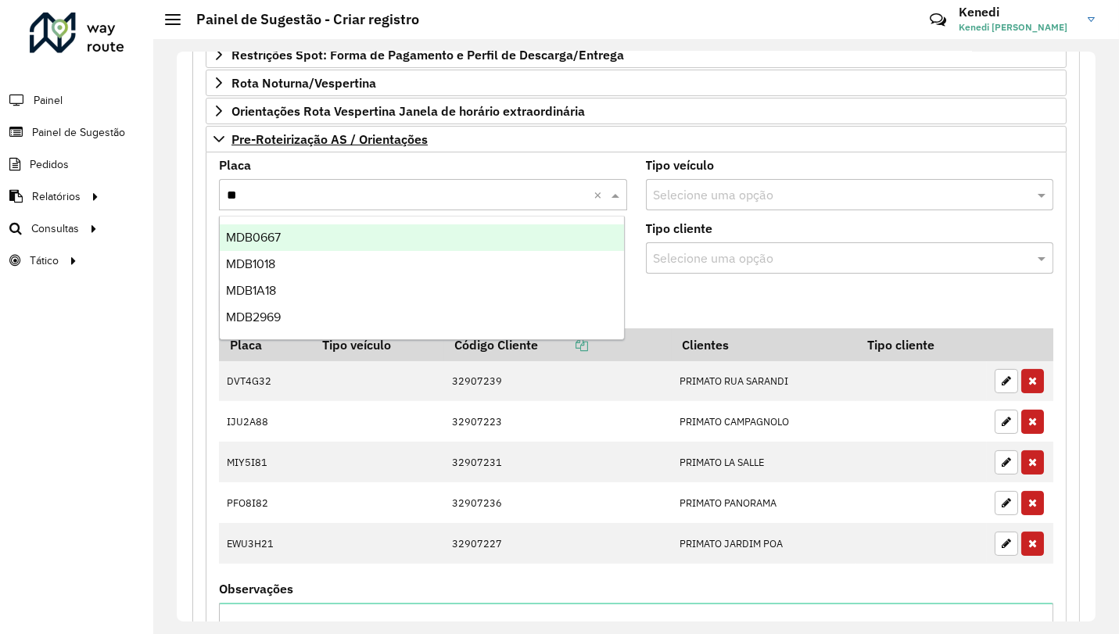
type input "***"
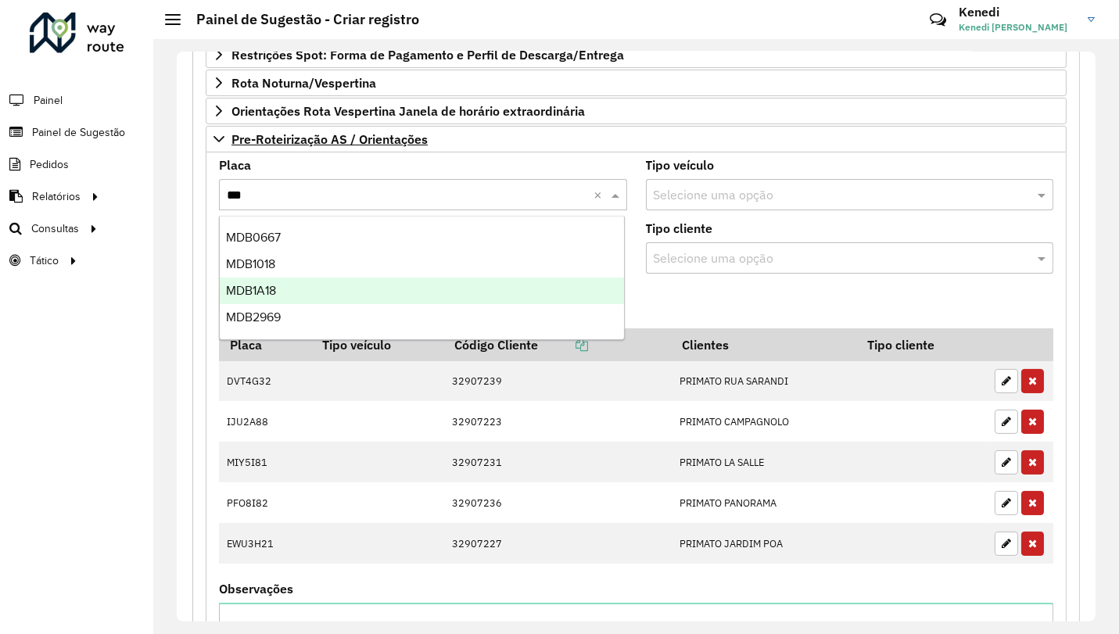
click at [280, 283] on div "MDB1A18" at bounding box center [422, 291] width 404 height 27
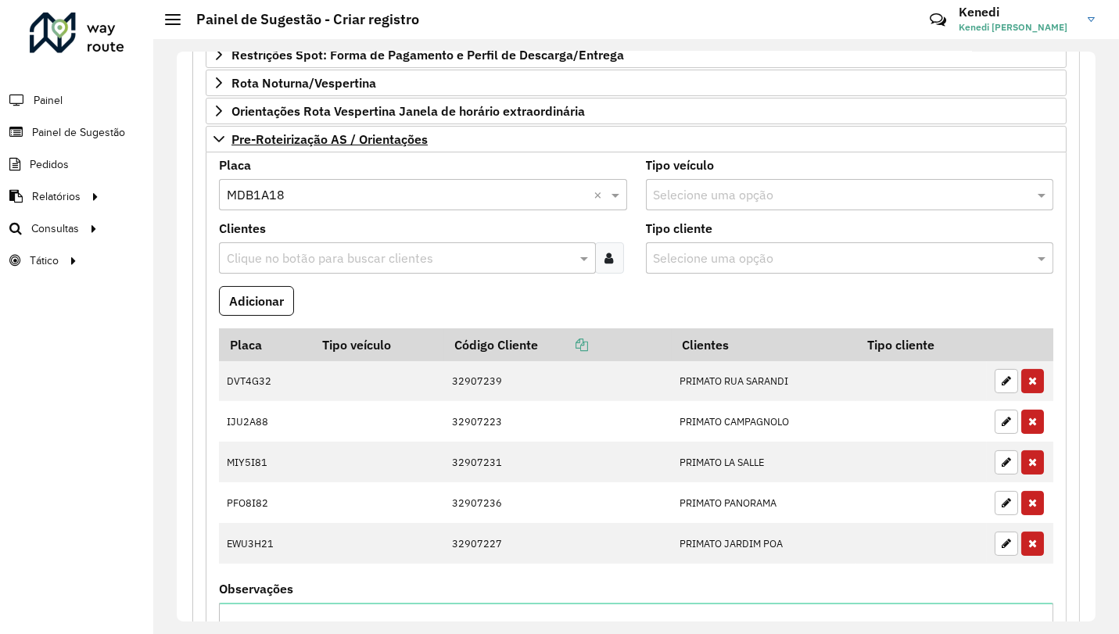
click at [294, 256] on input "text" at bounding box center [399, 258] width 353 height 19
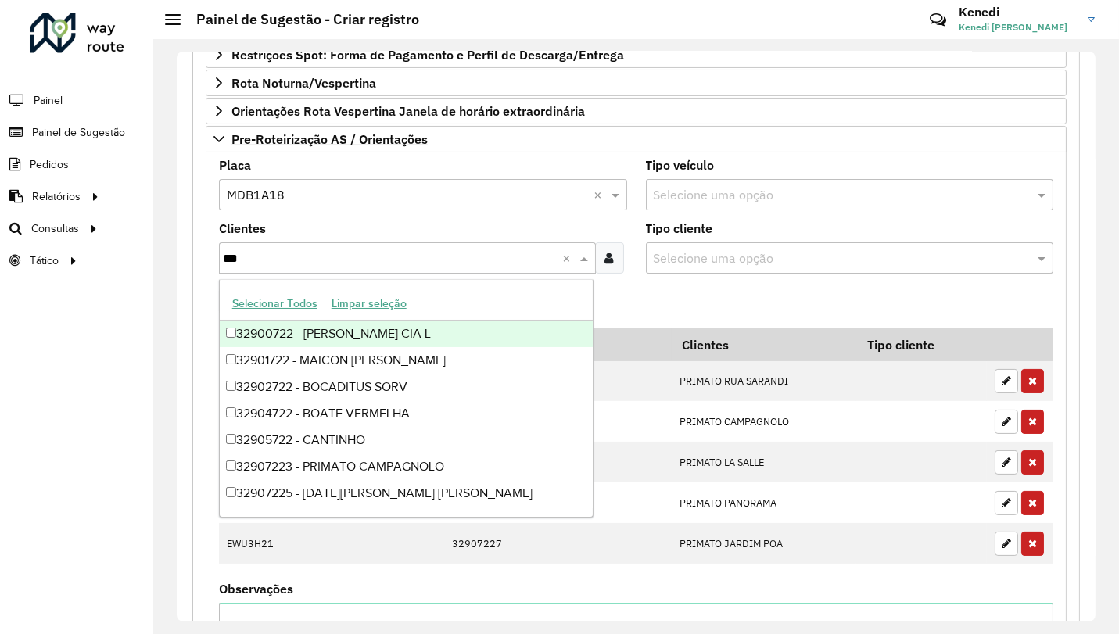
type input "****"
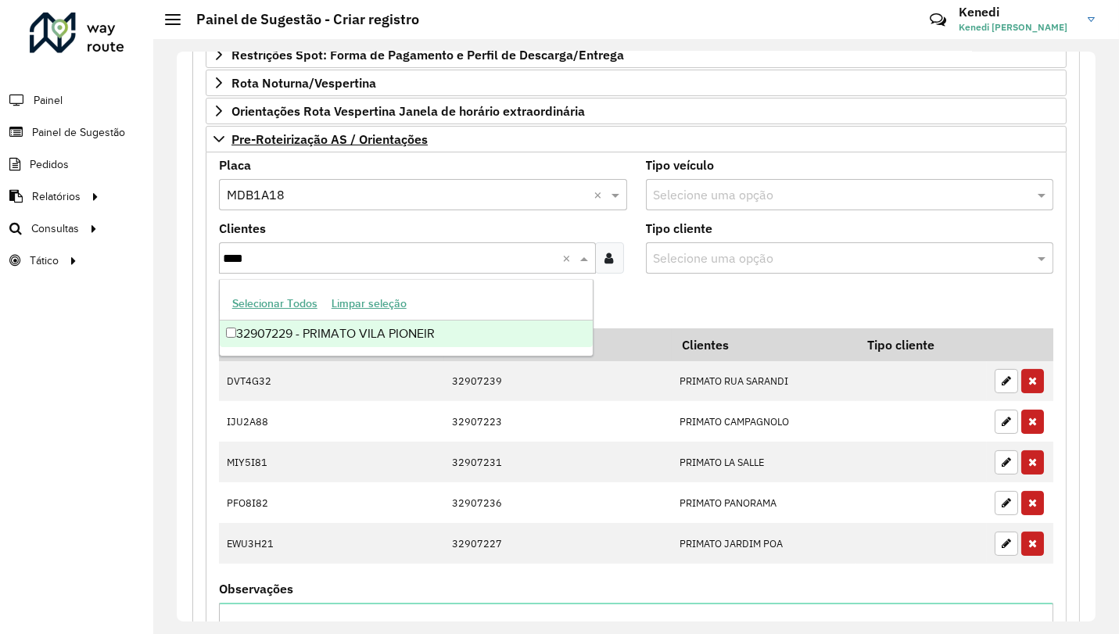
click at [281, 335] on div "32907229 - PRIMATO VILA PIONEIR" at bounding box center [406, 334] width 373 height 27
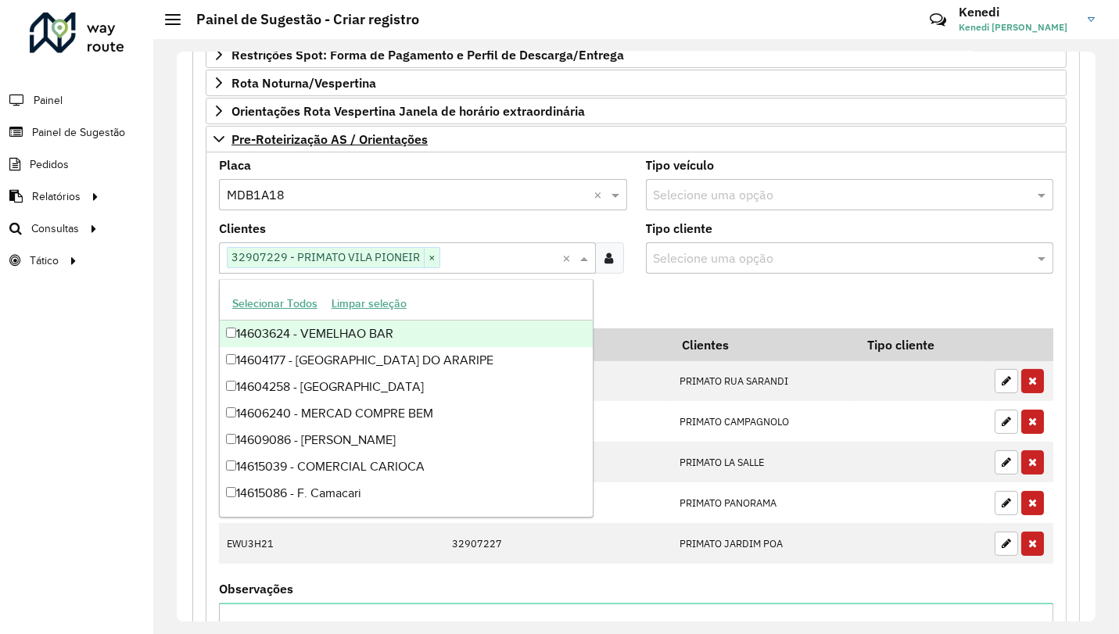
click at [682, 304] on formly-field "Adicionar" at bounding box center [636, 307] width 853 height 42
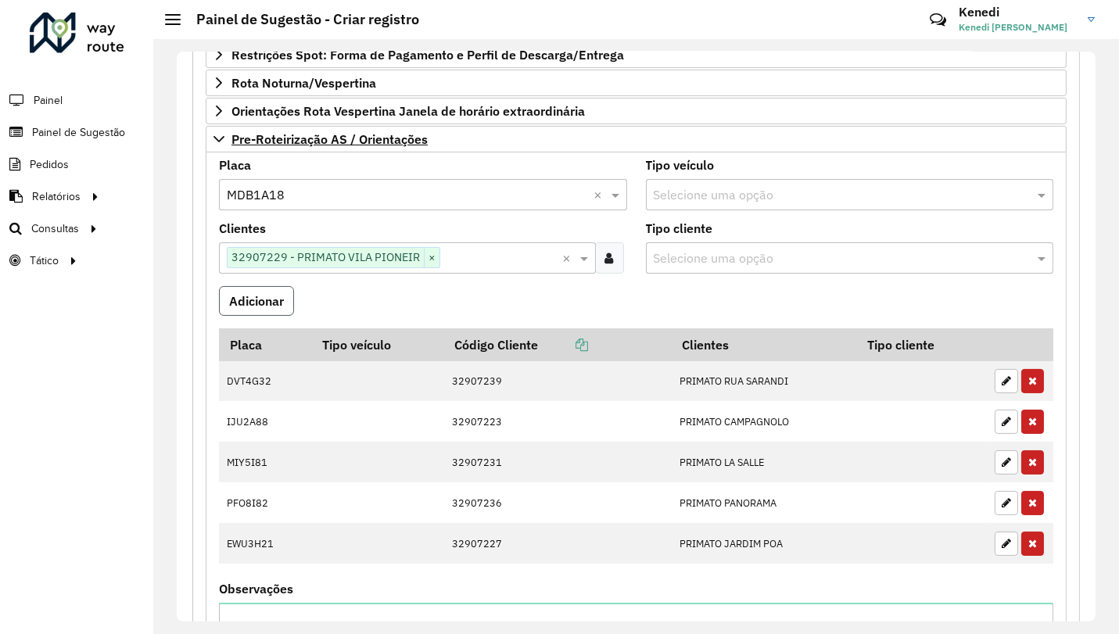
click at [272, 299] on button "Adicionar" at bounding box center [256, 301] width 75 height 30
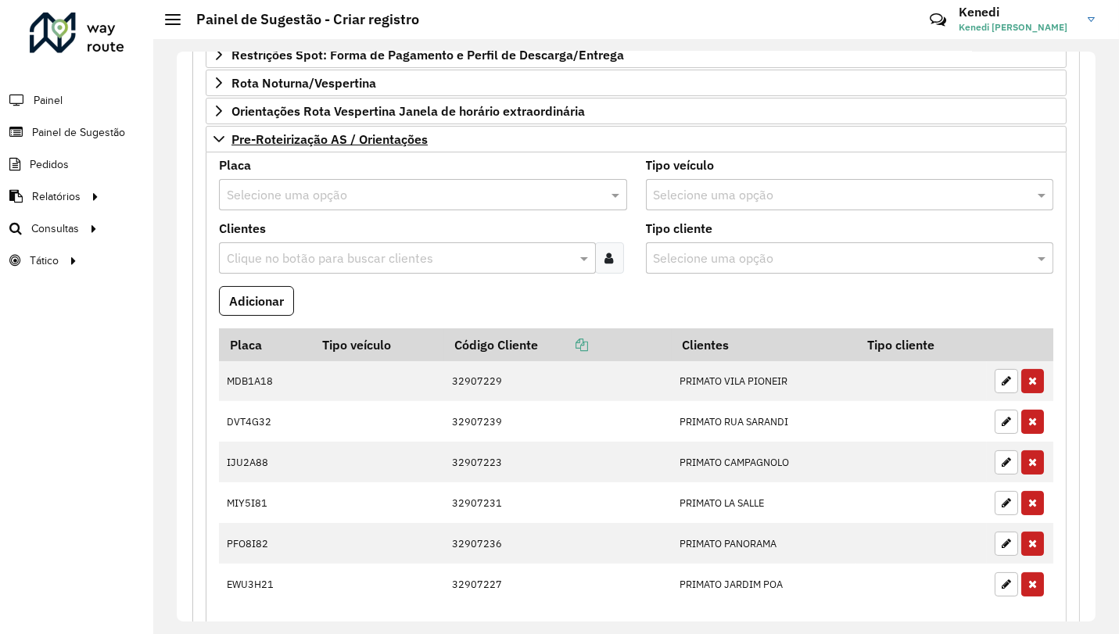
click at [269, 189] on input "text" at bounding box center [407, 195] width 361 height 19
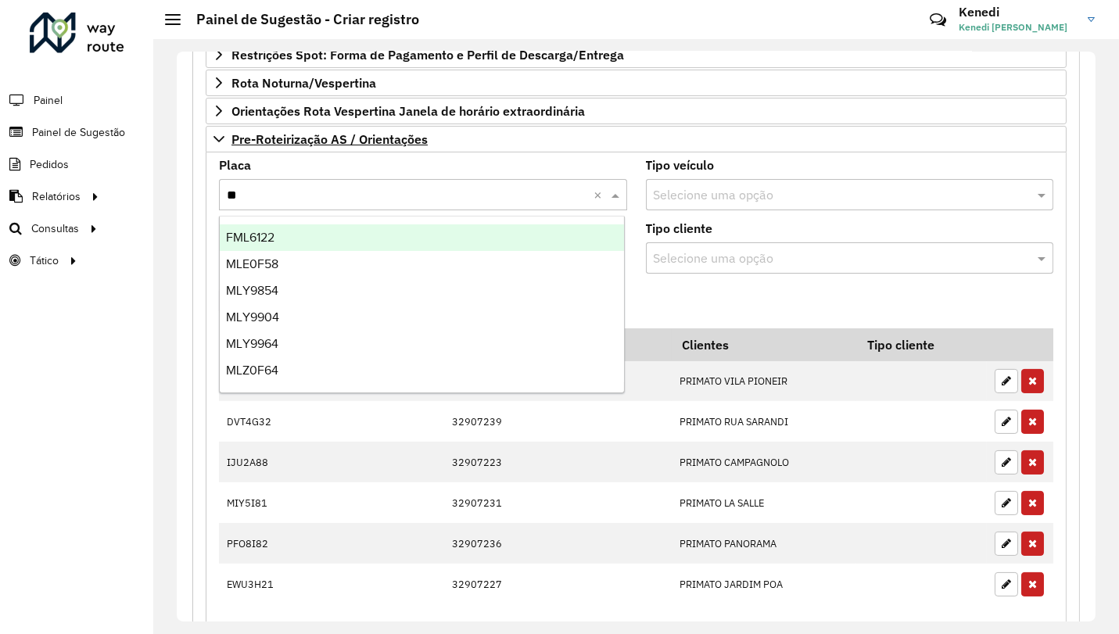
type input "***"
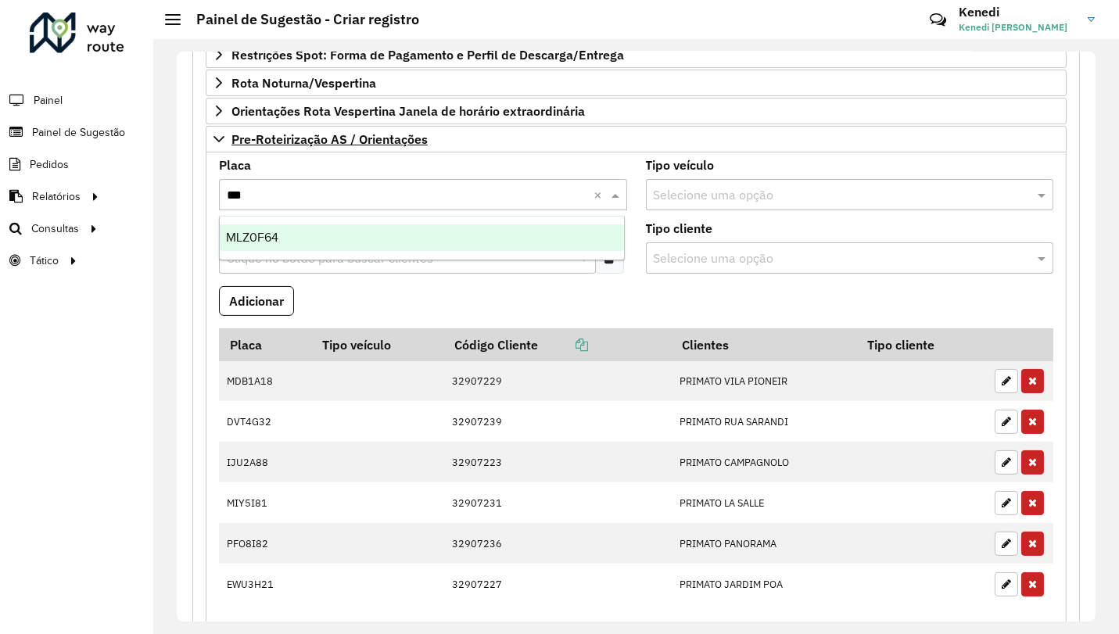
click at [263, 232] on span "MLZ0F64" at bounding box center [252, 237] width 52 height 13
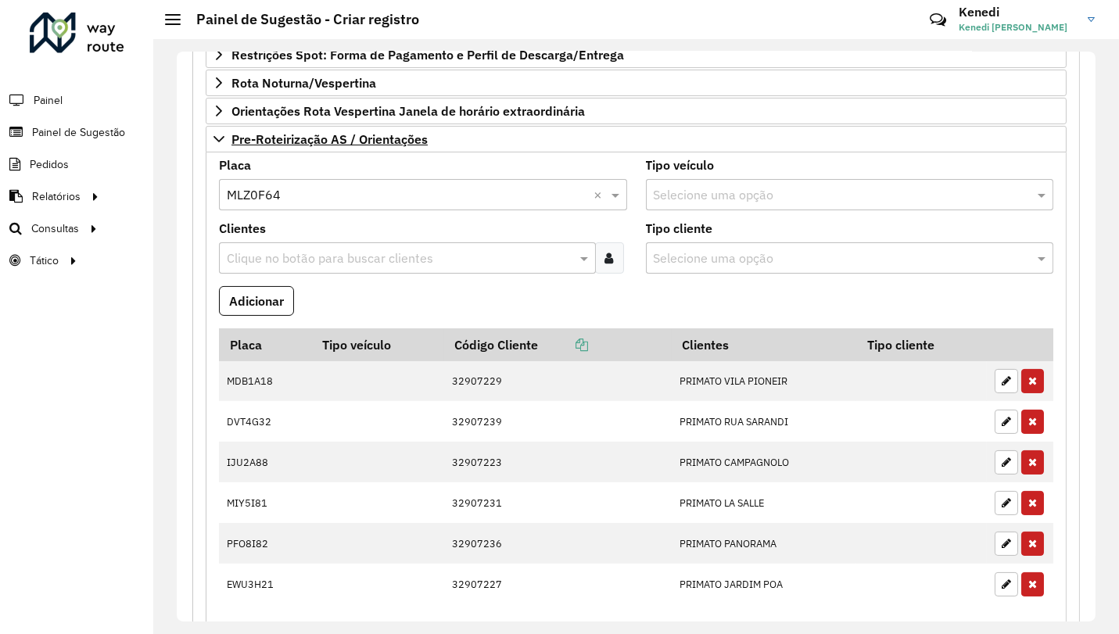
click at [257, 257] on input "text" at bounding box center [399, 258] width 353 height 19
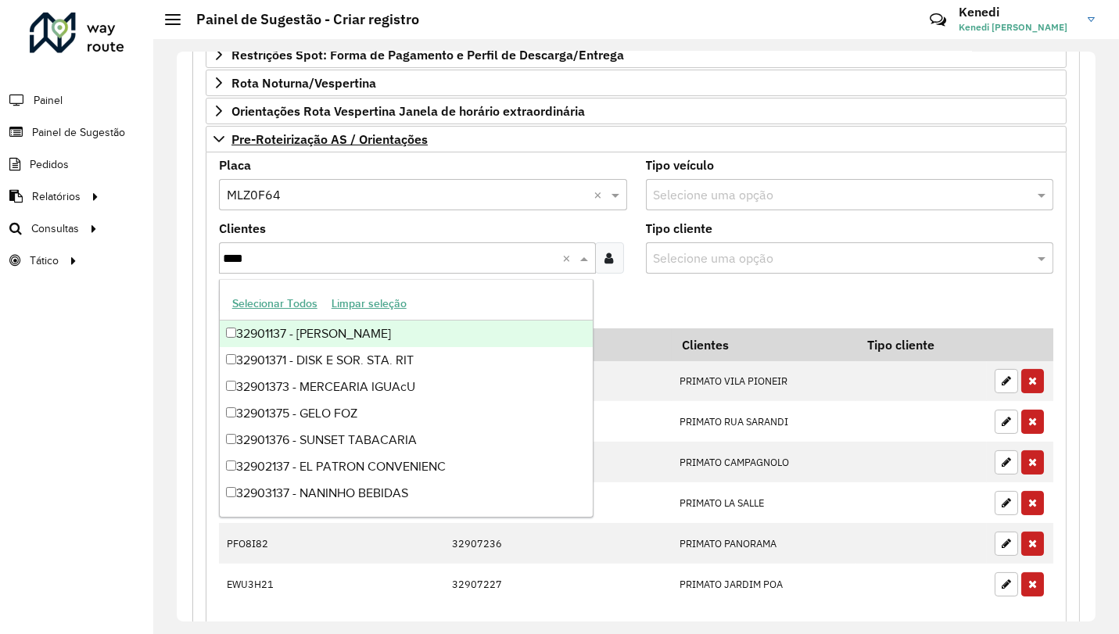
type input "*****"
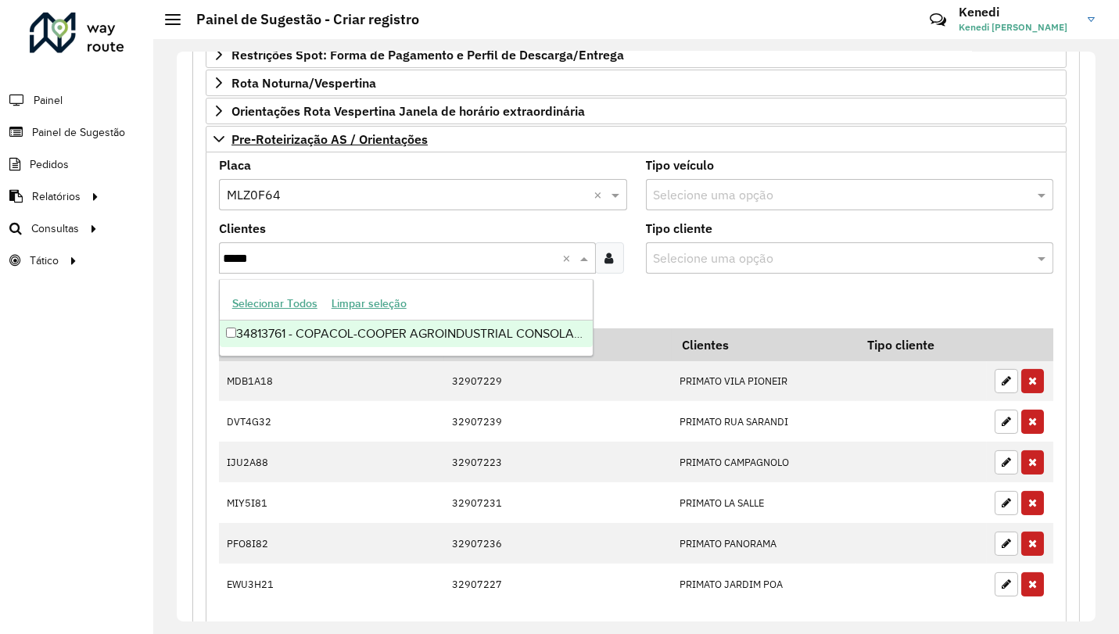
click at [283, 339] on div "34813761 - COPACOL-COOPER AGROINDUSTRIAL CONSOLATA" at bounding box center [406, 334] width 373 height 27
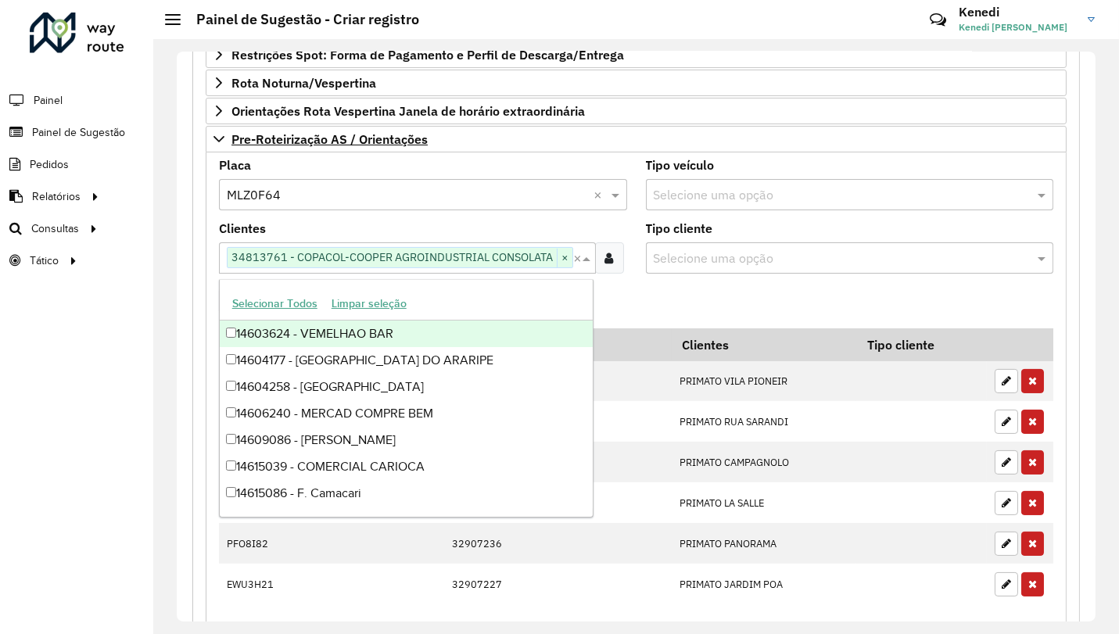
click at [621, 313] on formly-field "Adicionar" at bounding box center [636, 307] width 853 height 42
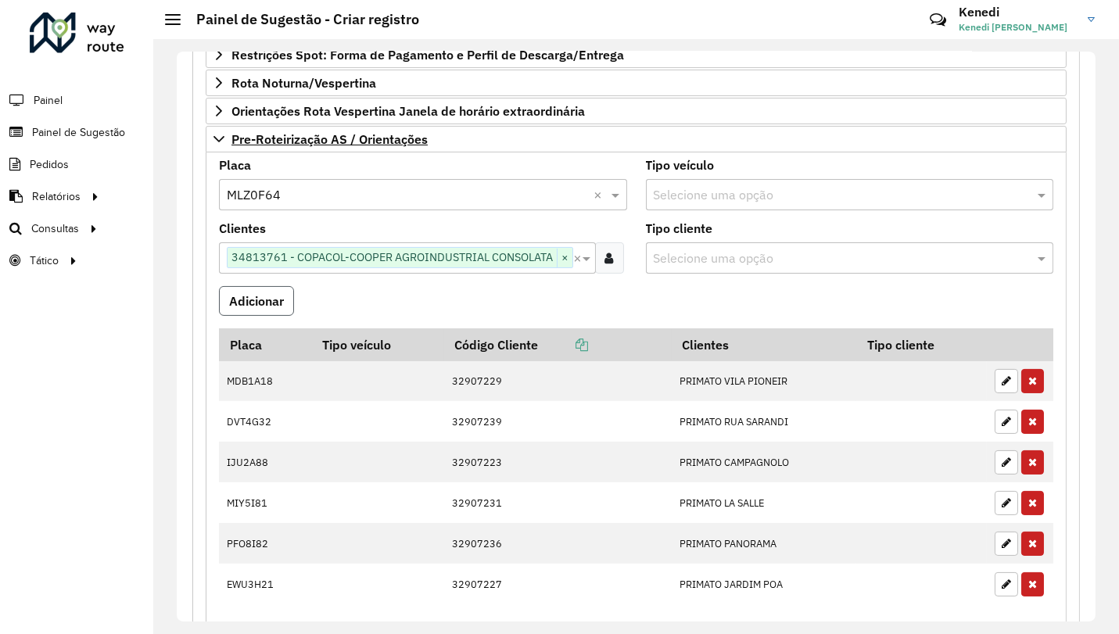
click at [240, 303] on button "Adicionar" at bounding box center [256, 301] width 75 height 30
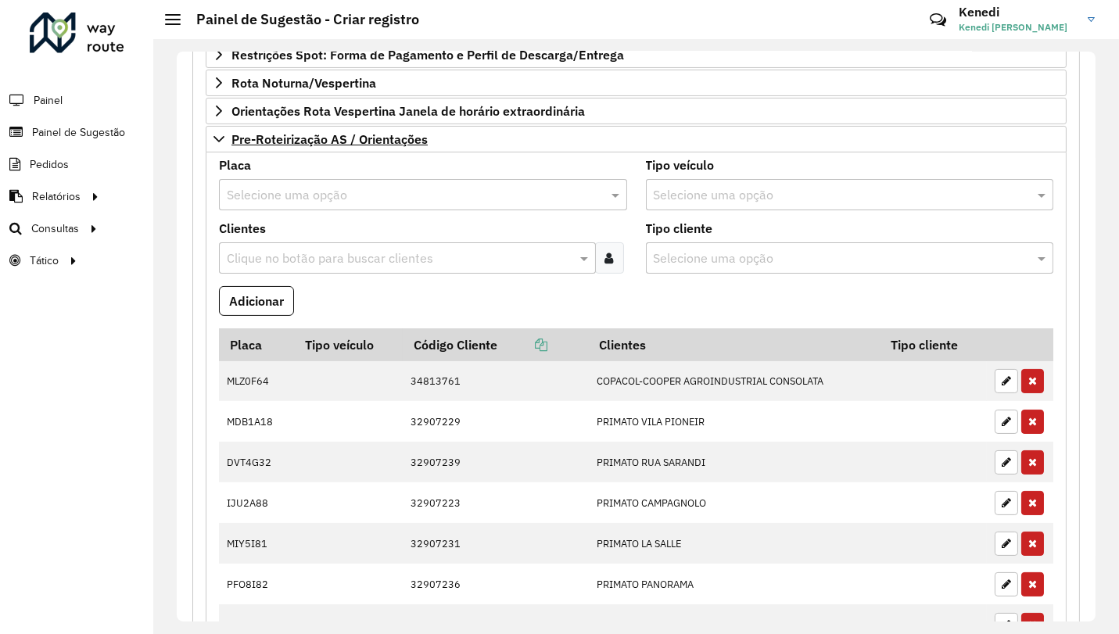
click at [312, 198] on input "text" at bounding box center [407, 195] width 361 height 19
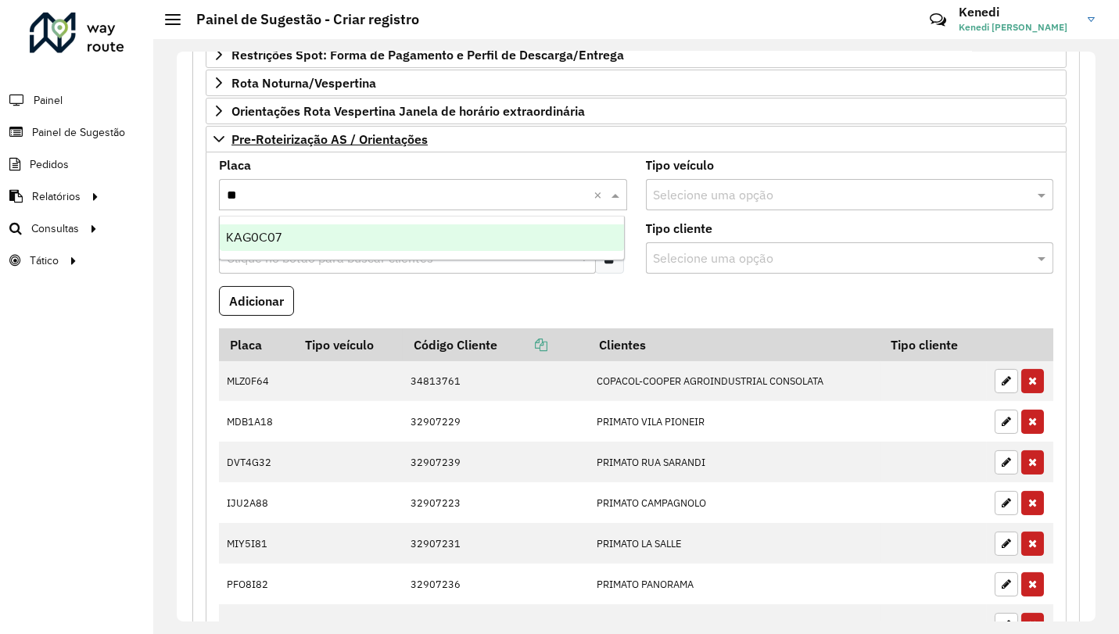
type input "***"
click at [280, 239] on span "KAG0C07" at bounding box center [254, 237] width 56 height 13
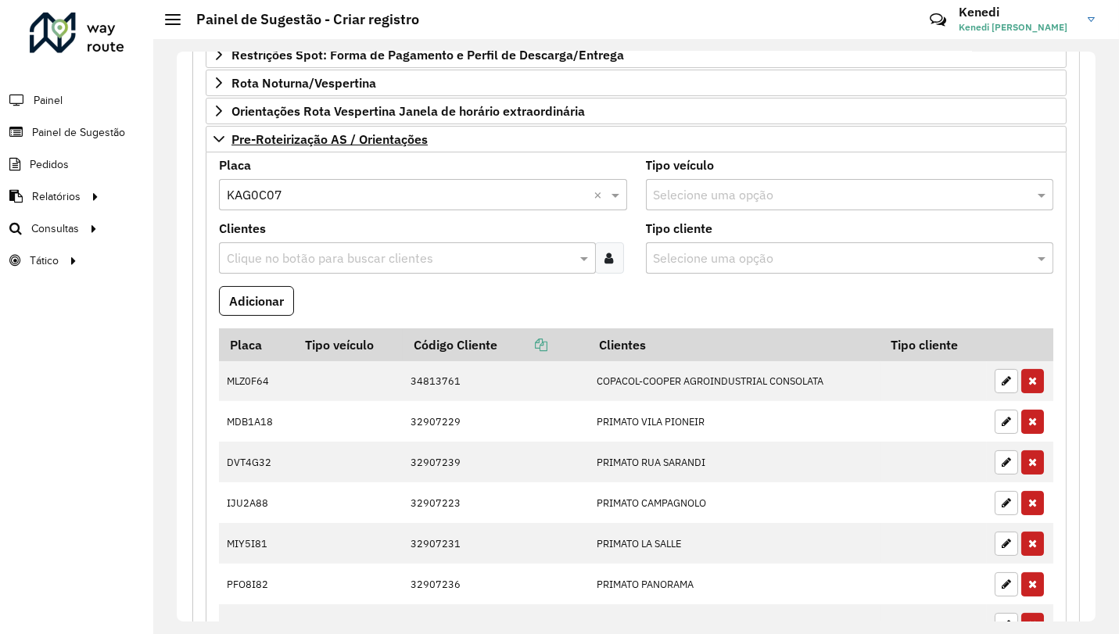
click at [272, 262] on input "text" at bounding box center [399, 258] width 353 height 19
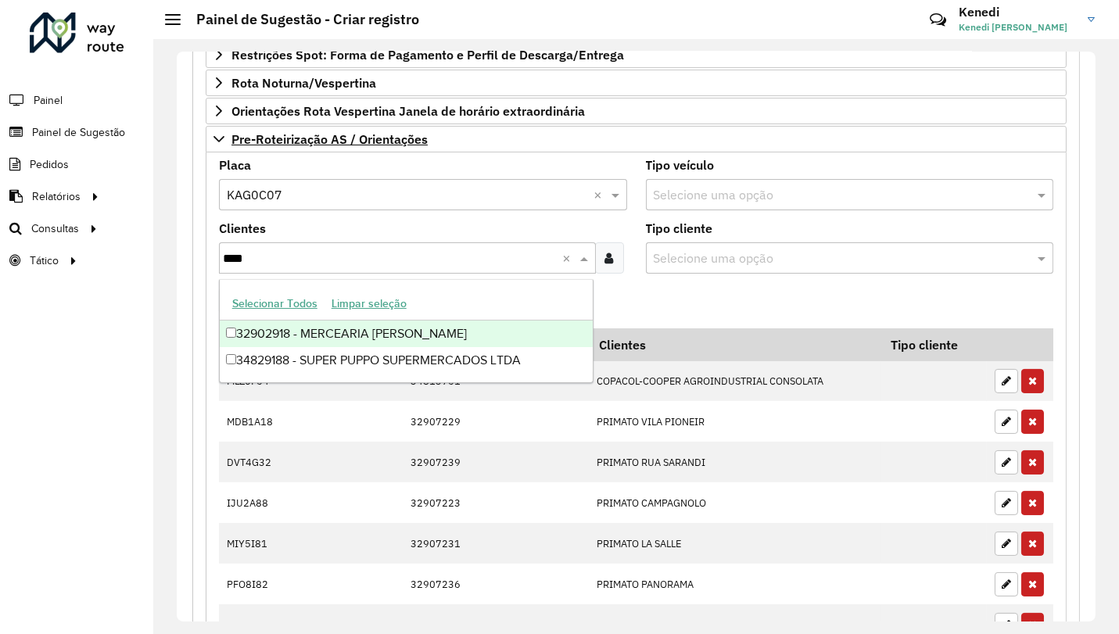
type input "*****"
click at [263, 335] on div "34829188 - SUPER PUPPO SUPERMERCADOS LTDA" at bounding box center [406, 334] width 373 height 27
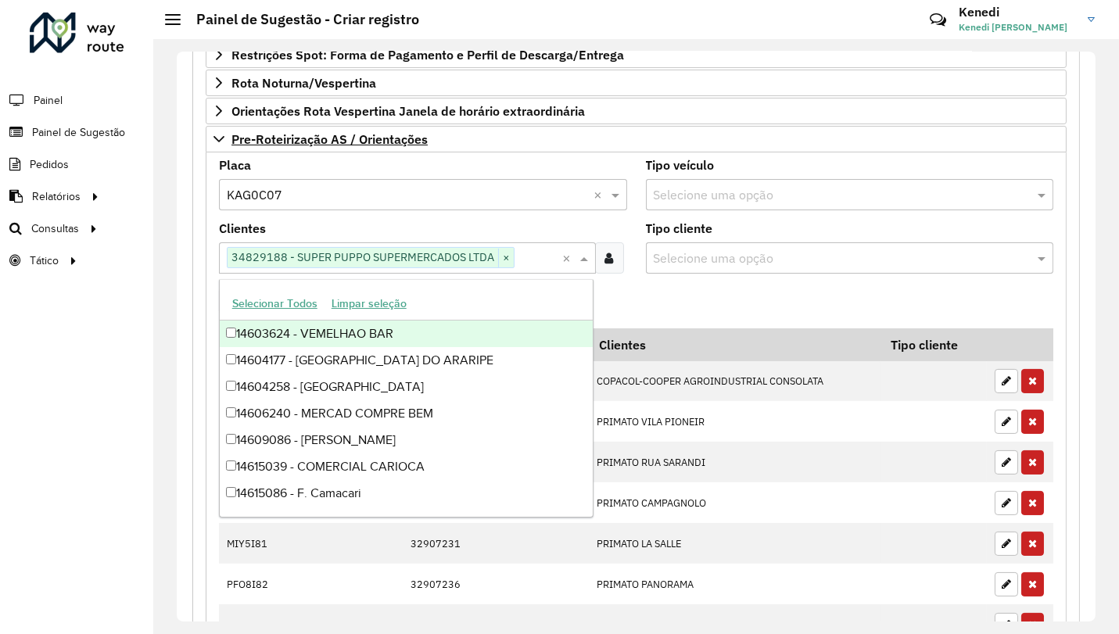
click at [642, 286] on formly-field "Adicionar" at bounding box center [636, 307] width 853 height 42
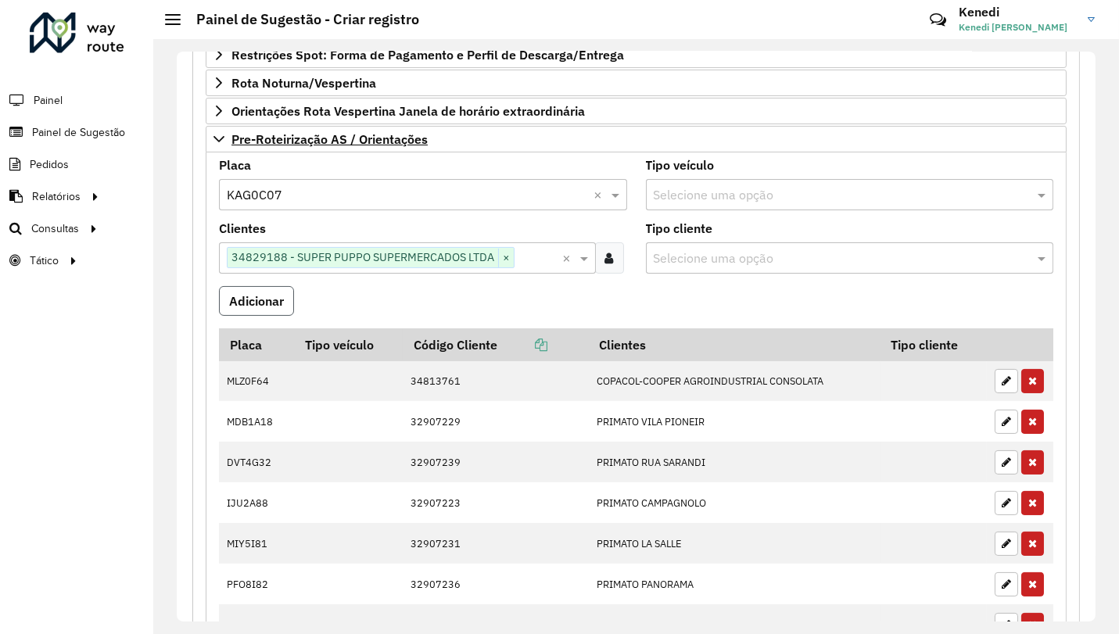
click at [284, 299] on button "Adicionar" at bounding box center [256, 301] width 75 height 30
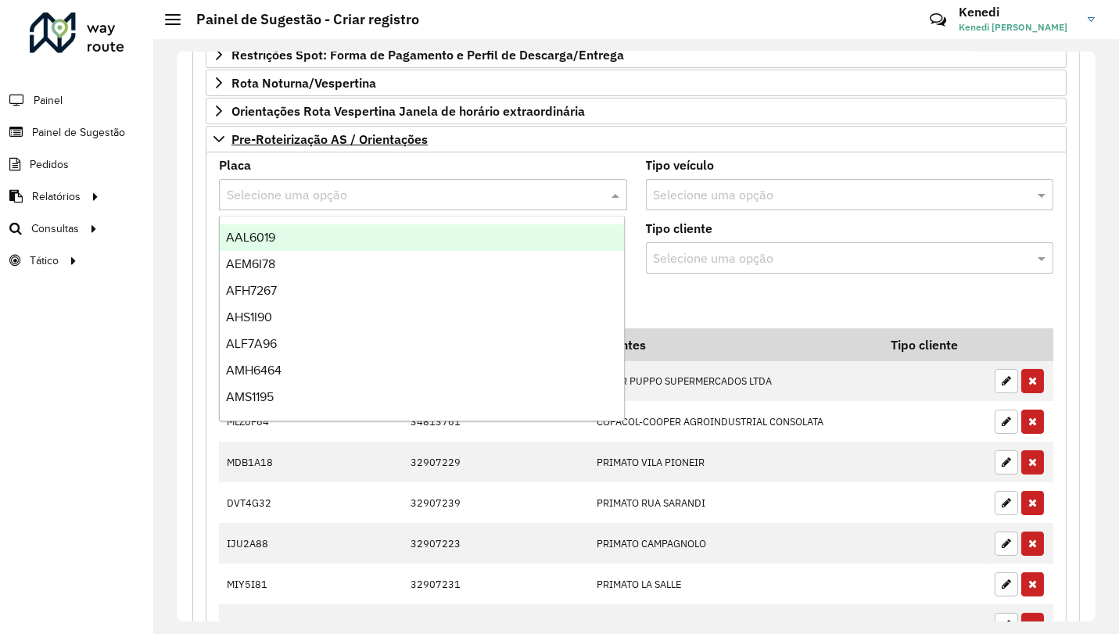
click at [260, 196] on input "text" at bounding box center [407, 195] width 361 height 19
type input "***"
click at [250, 231] on span "REC0001" at bounding box center [251, 237] width 51 height 13
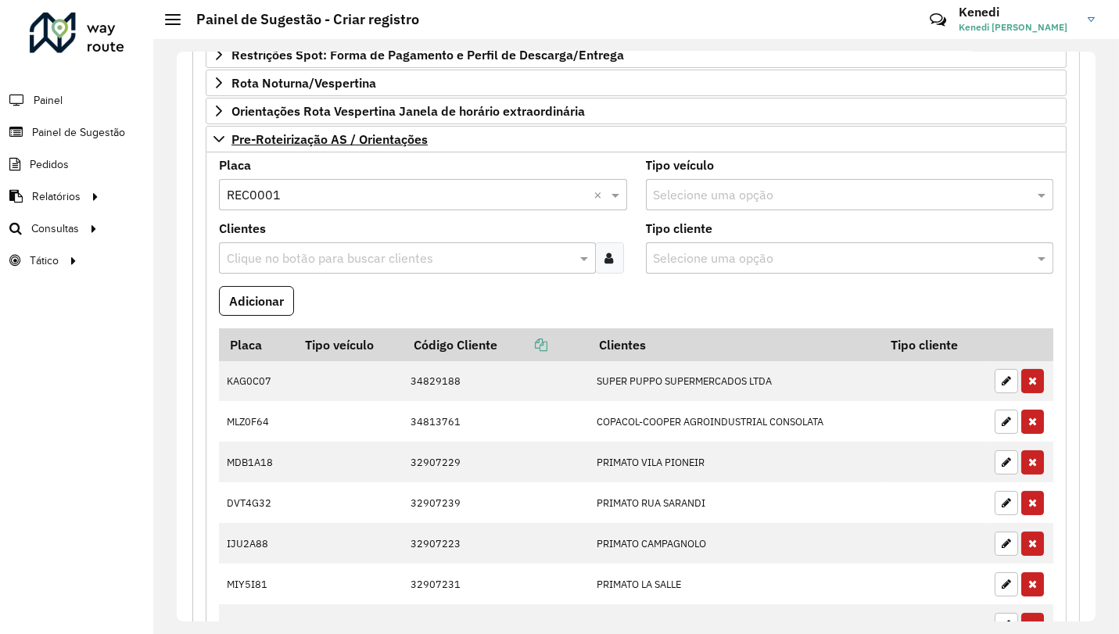
click at [250, 258] on input "text" at bounding box center [399, 258] width 353 height 19
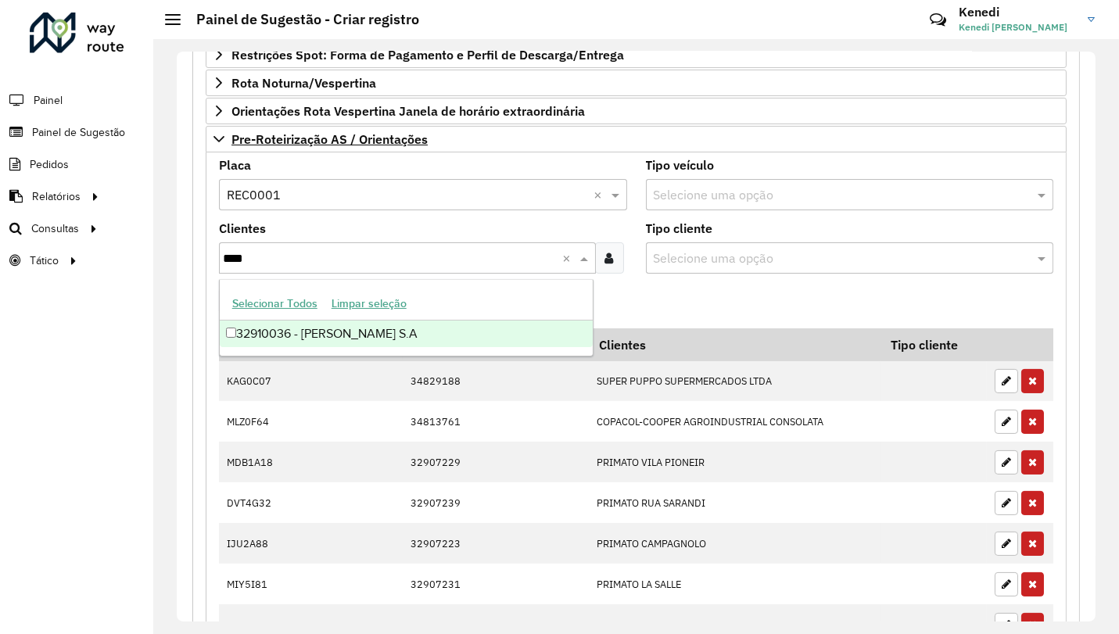
type input "*****"
click at [237, 335] on div "32910036 - IRMAOS MUFFATO S.A" at bounding box center [406, 334] width 373 height 27
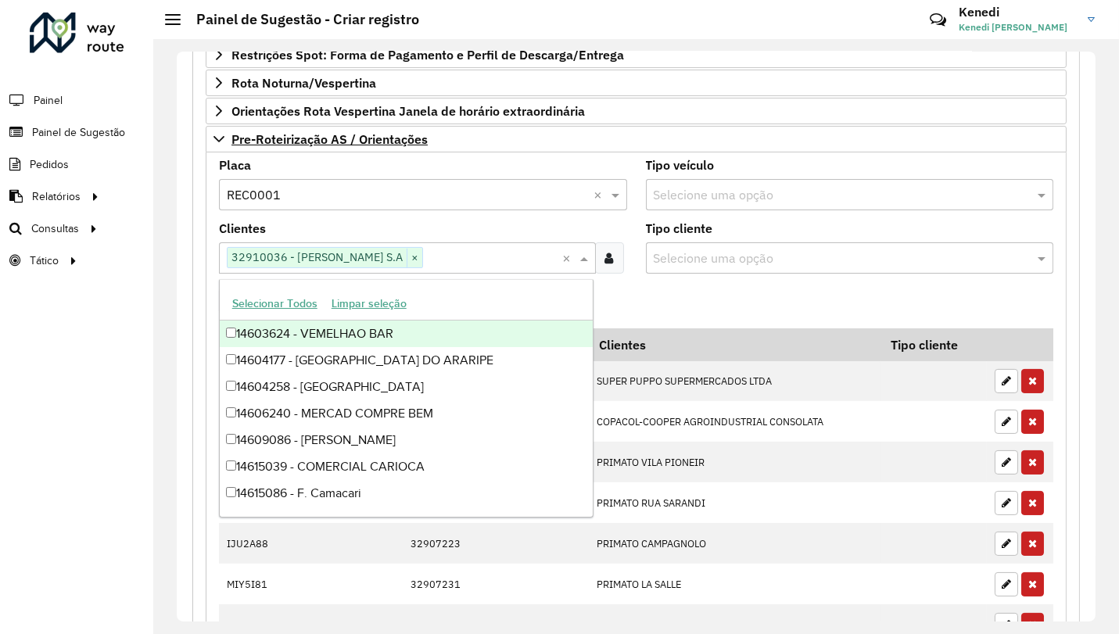
click at [643, 290] on formly-field "Adicionar" at bounding box center [636, 307] width 853 height 42
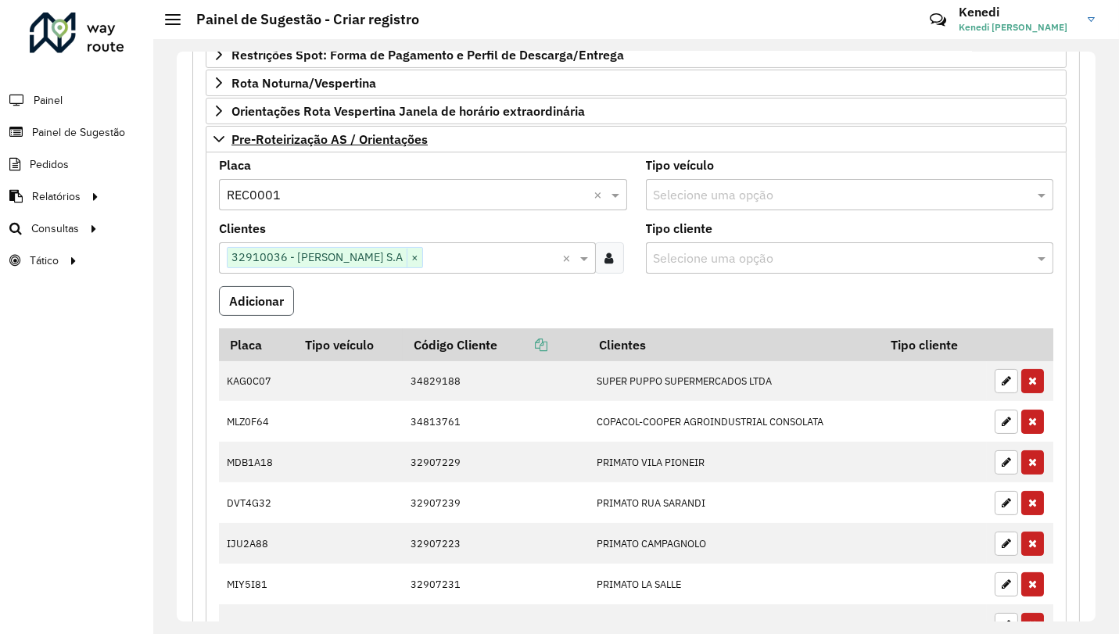
click at [277, 297] on button "Adicionar" at bounding box center [256, 301] width 75 height 30
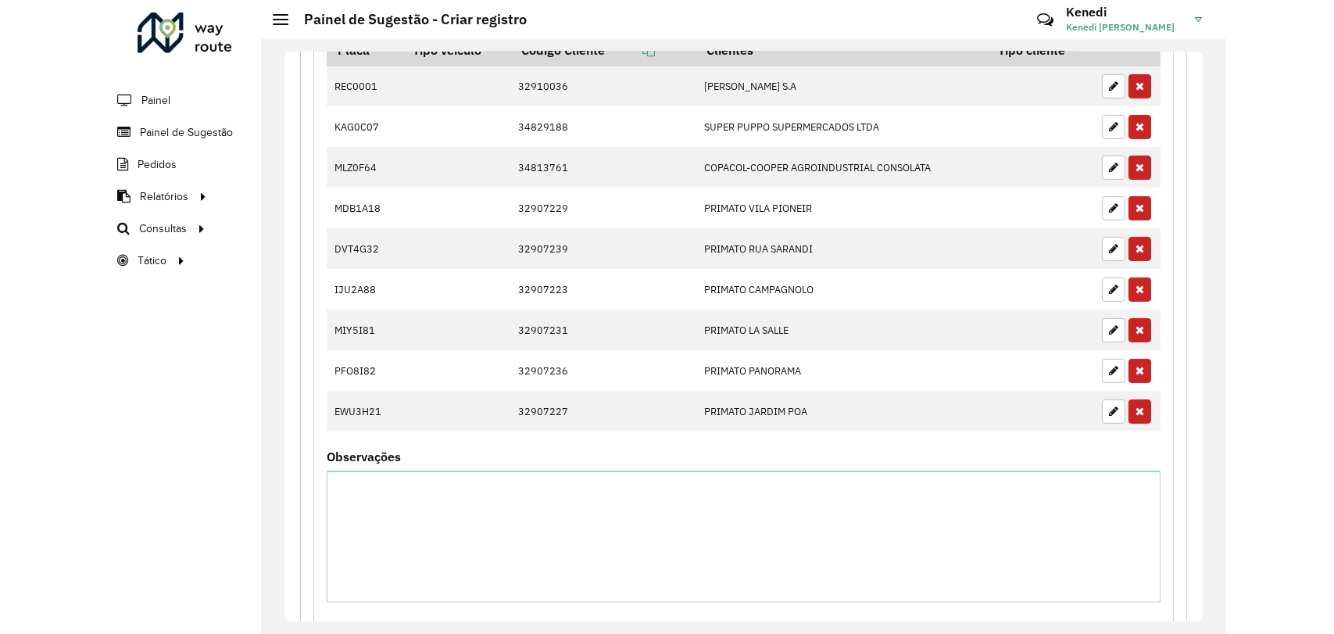
scroll to position [906, 0]
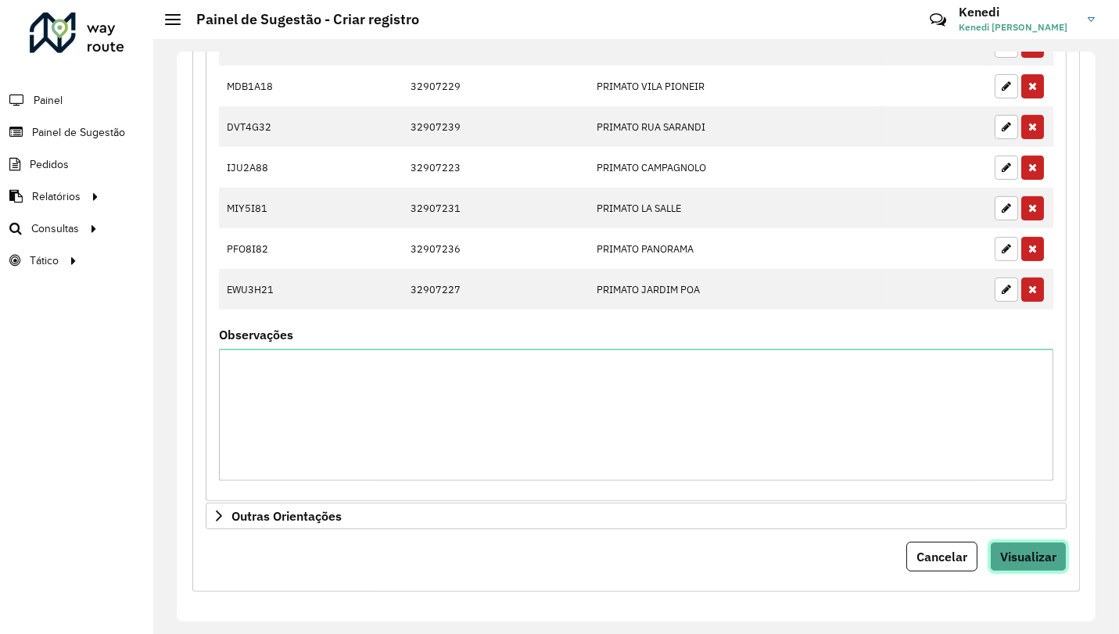
click at [1014, 551] on span "Visualizar" at bounding box center [1028, 557] width 56 height 16
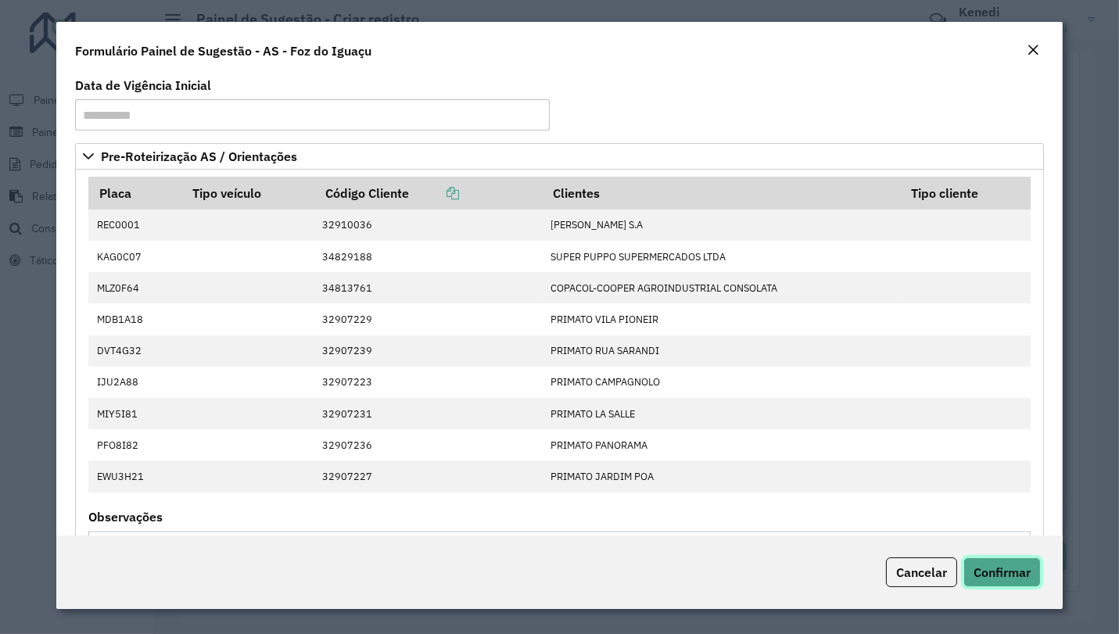
click at [1003, 570] on span "Confirmar" at bounding box center [1001, 572] width 57 height 16
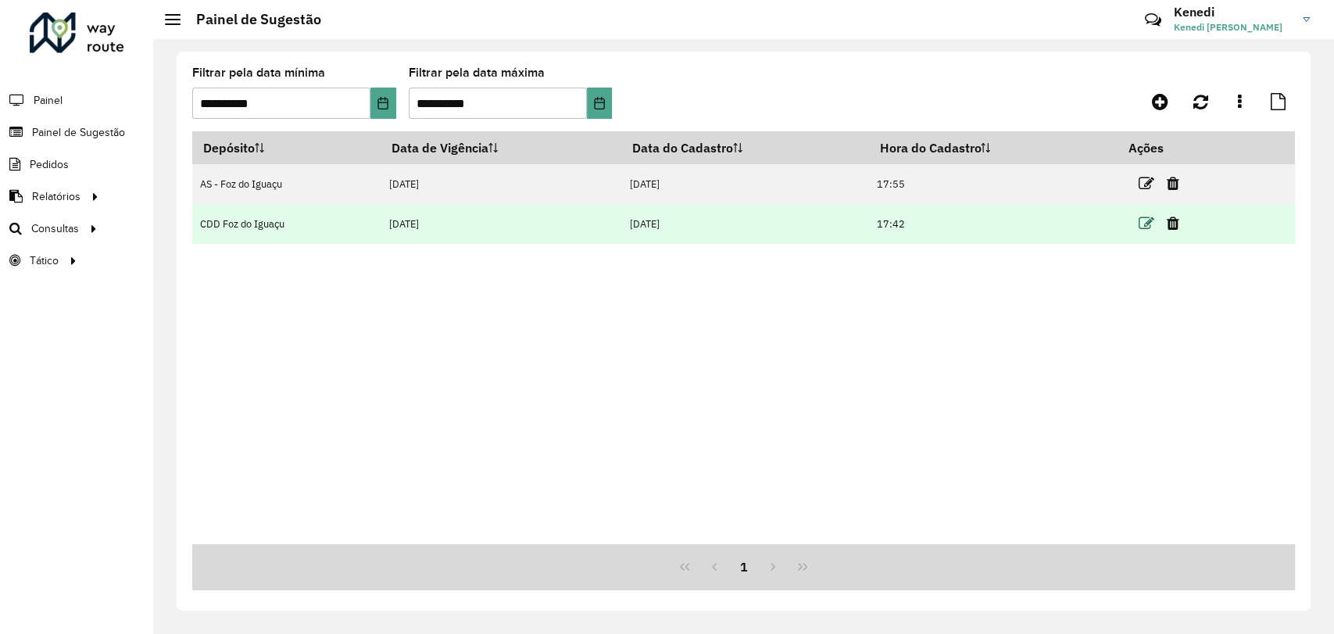
click at [1151, 227] on icon at bounding box center [1146, 224] width 16 height 16
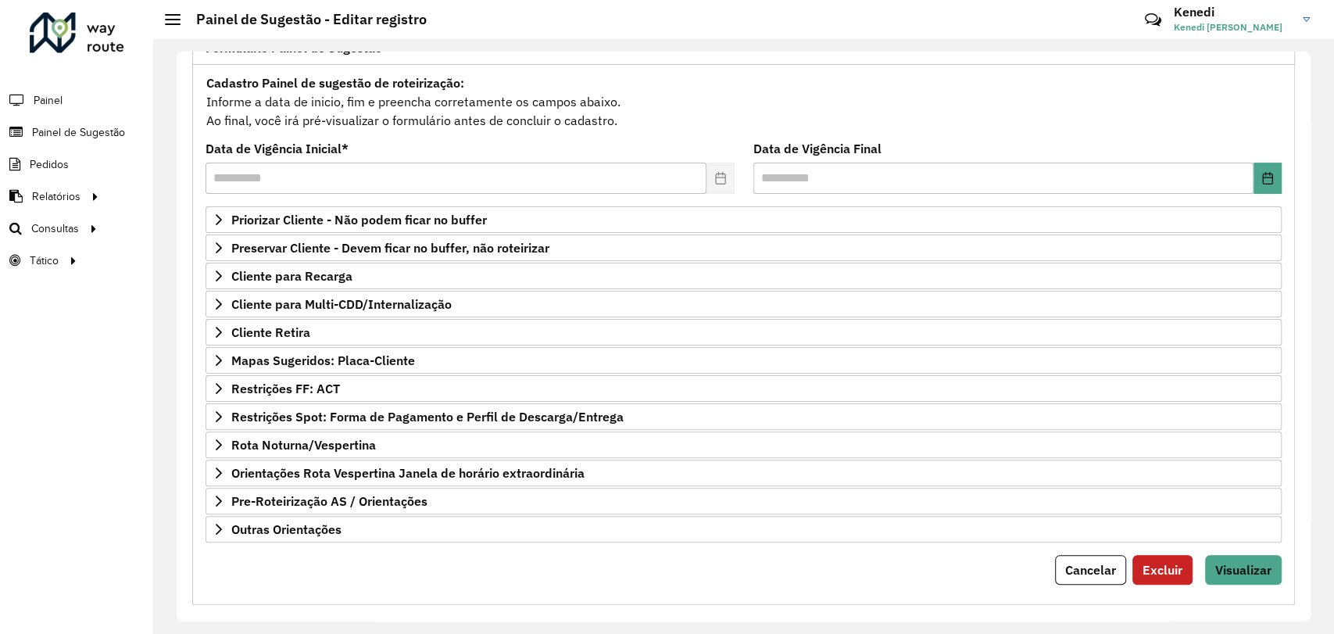
scroll to position [142, 0]
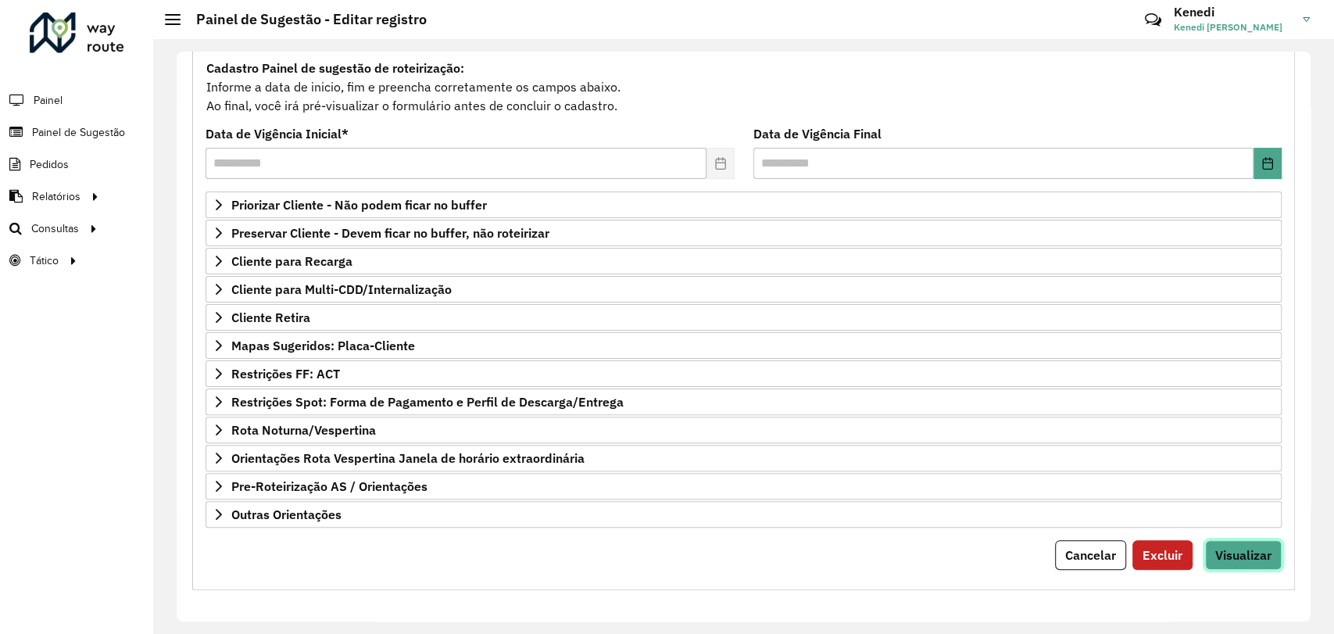
click at [1230, 551] on span "Visualizar" at bounding box center [1244, 555] width 56 height 16
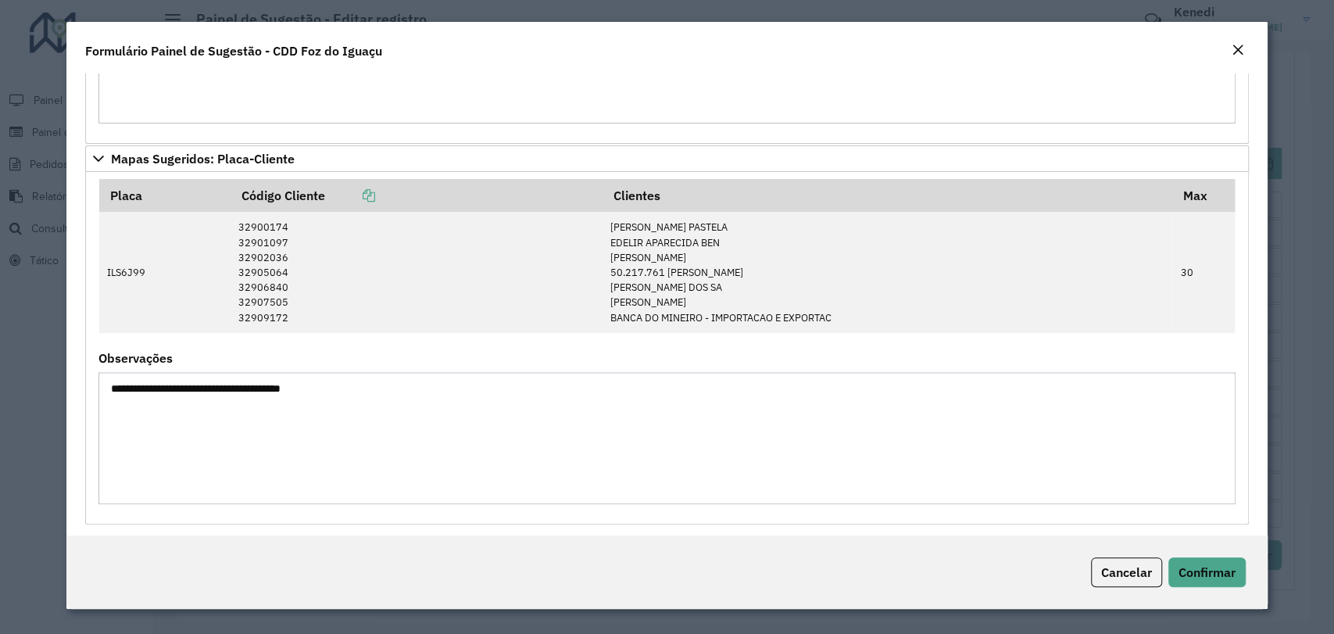
scroll to position [360, 0]
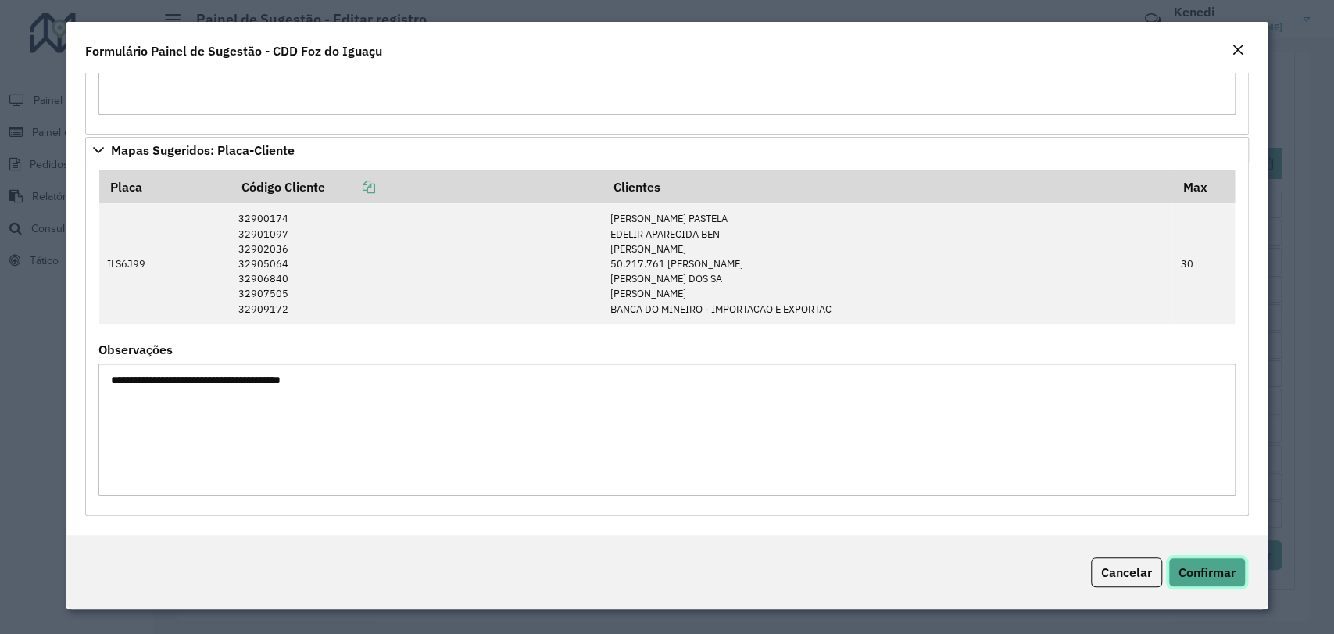
click at [1216, 566] on span "Confirmar" at bounding box center [1207, 572] width 57 height 16
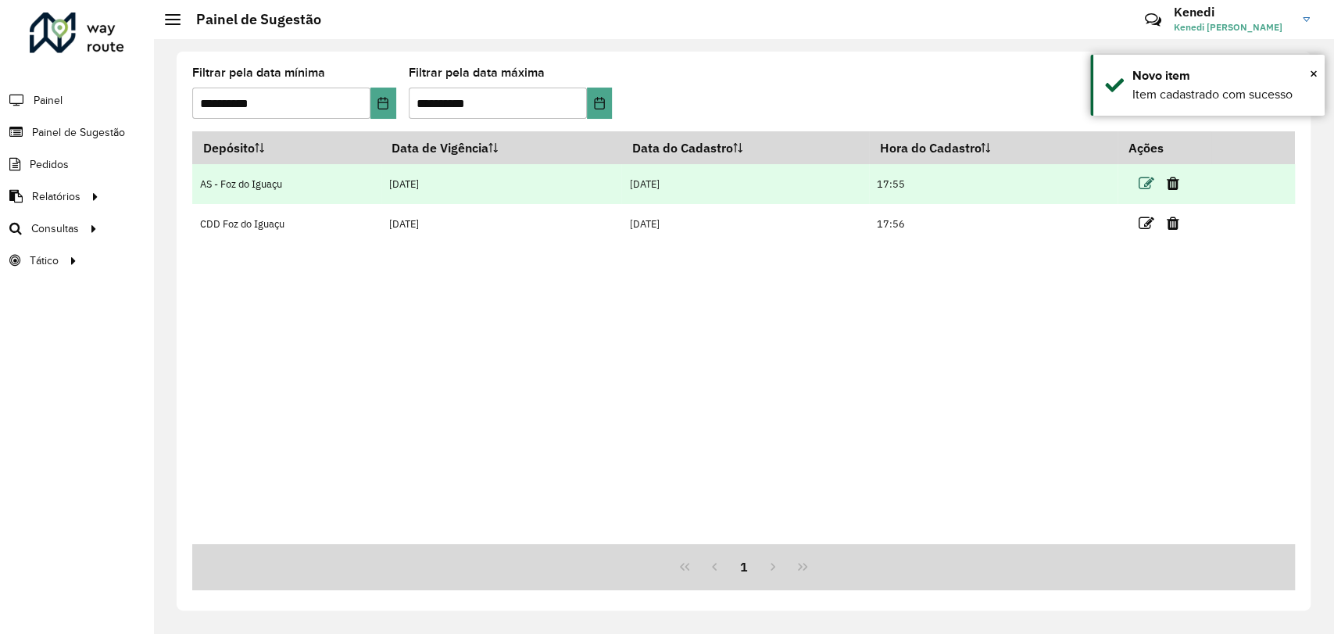
click at [1150, 184] on icon at bounding box center [1146, 184] width 16 height 16
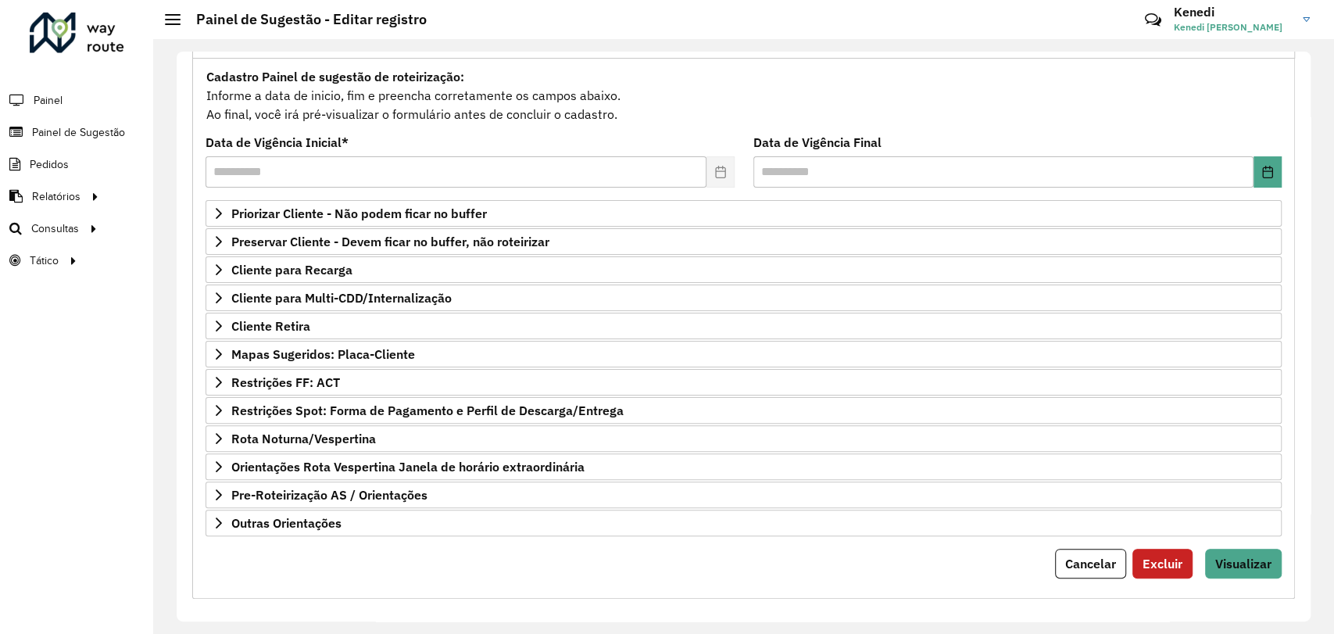
scroll to position [142, 0]
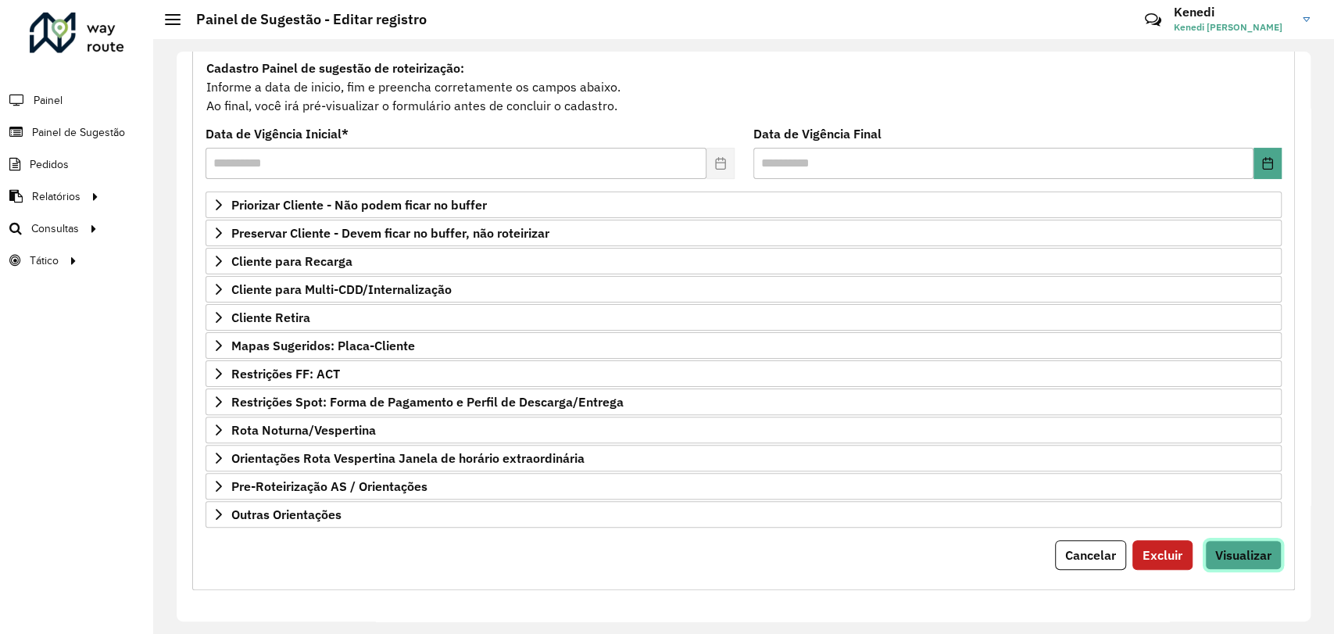
click at [1260, 556] on span "Visualizar" at bounding box center [1244, 555] width 56 height 16
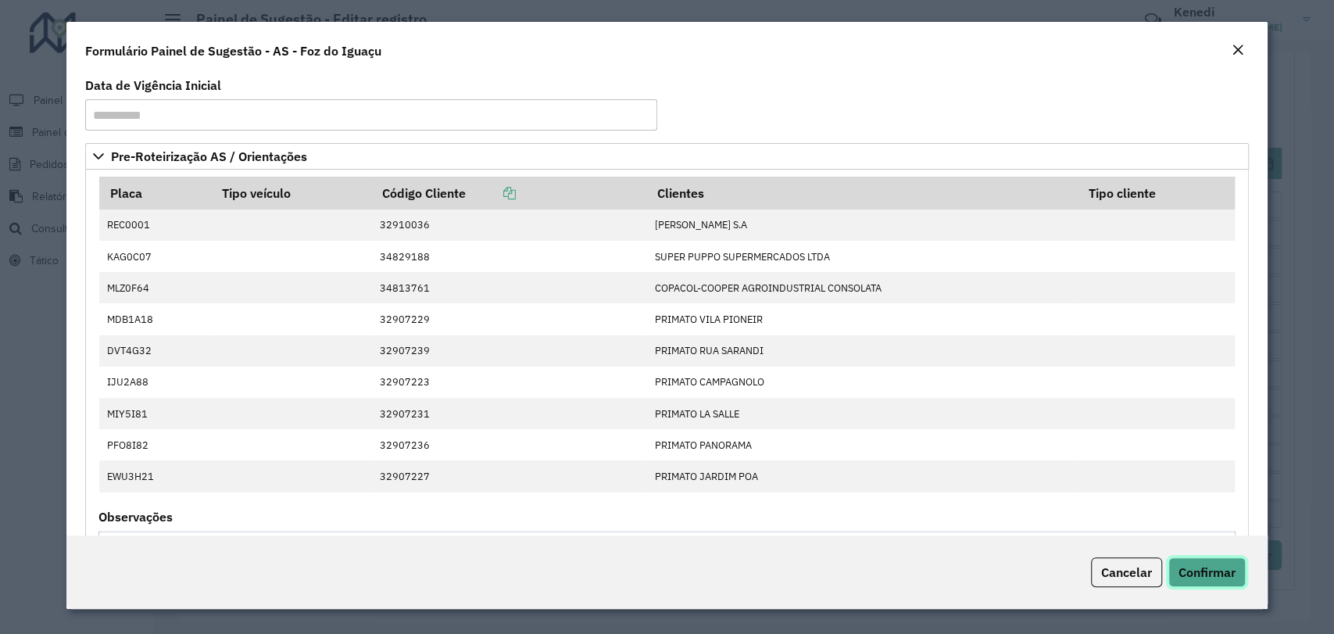
click at [1190, 572] on span "Confirmar" at bounding box center [1207, 572] width 57 height 16
